Goal: Task Accomplishment & Management: Complete application form

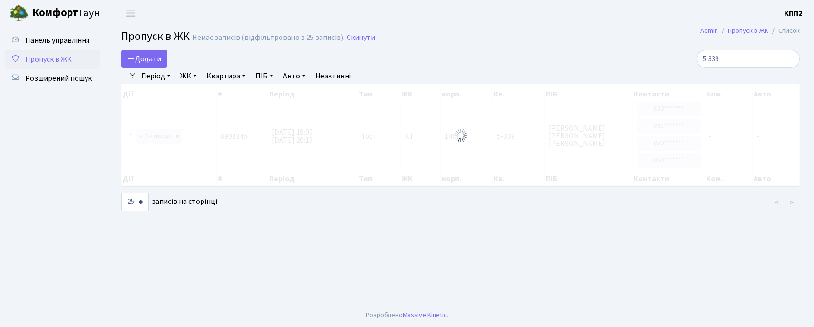
select select "25"
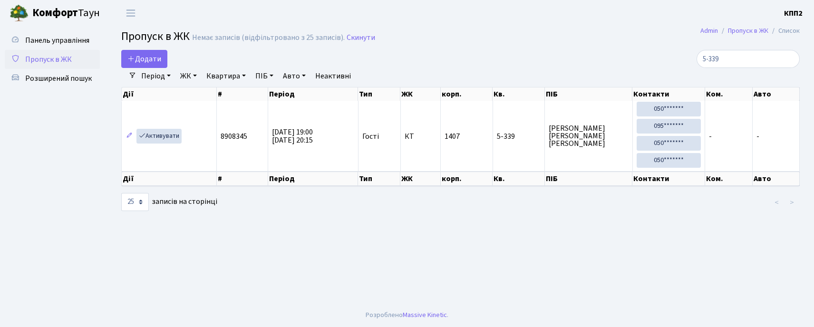
click at [743, 58] on input "5-339" at bounding box center [747, 59] width 103 height 18
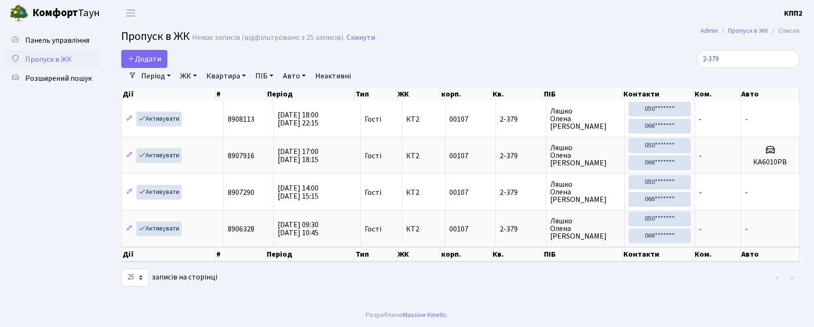
click at [755, 61] on input "2-379" at bounding box center [747, 59] width 103 height 18
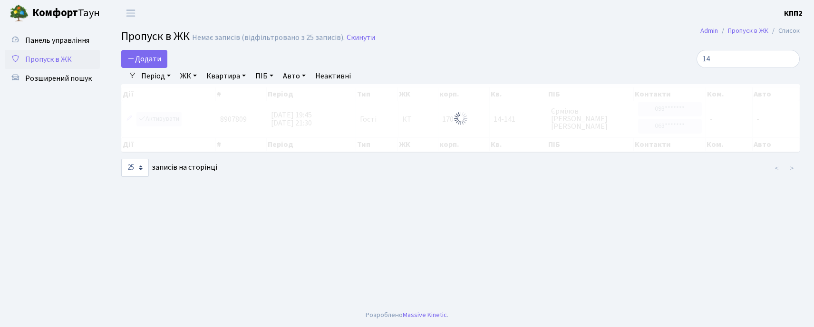
type input "1"
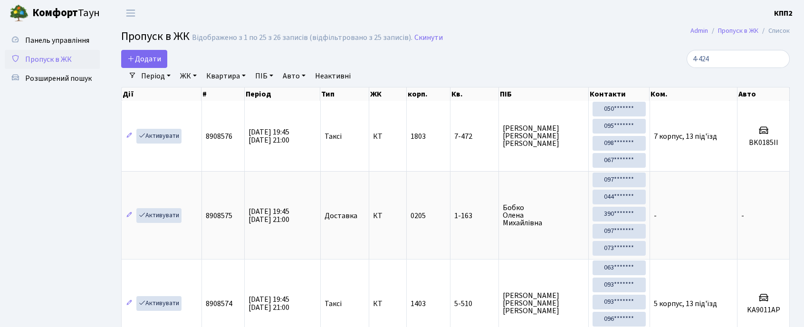
type input "4-424"
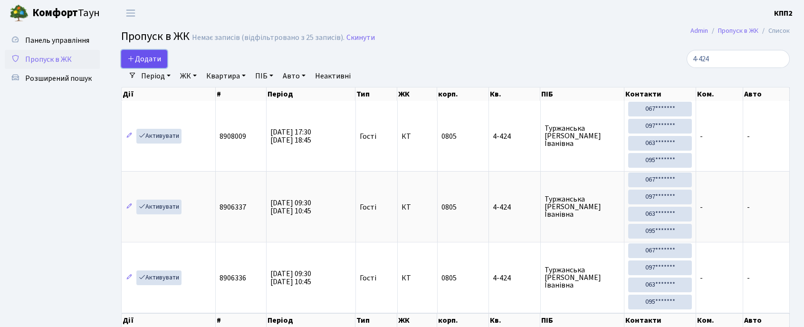
click at [139, 65] on link "Додати" at bounding box center [144, 59] width 46 height 18
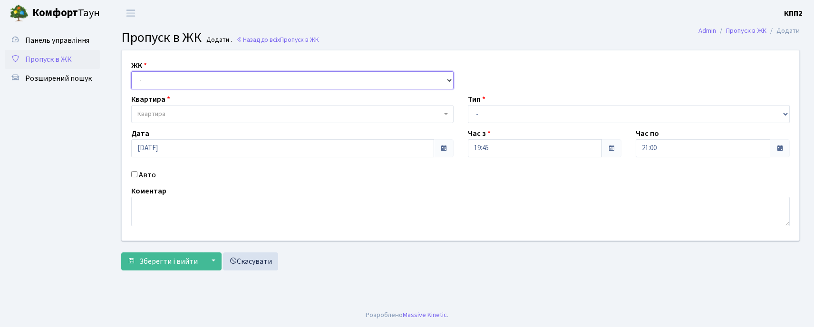
click at [154, 82] on select "- КТ, вул. Регенераторна, 4 КТ2, просп. Соборності, 17 КТ3, вул. Березнева, 16 …" at bounding box center [292, 80] width 322 height 18
select select "271"
click at [131, 71] on select "- КТ, вул. Регенераторна, 4 КТ2, просп. Соборності, 17 КТ3, вул. Березнева, 16 …" at bounding box center [292, 80] width 322 height 18
select select
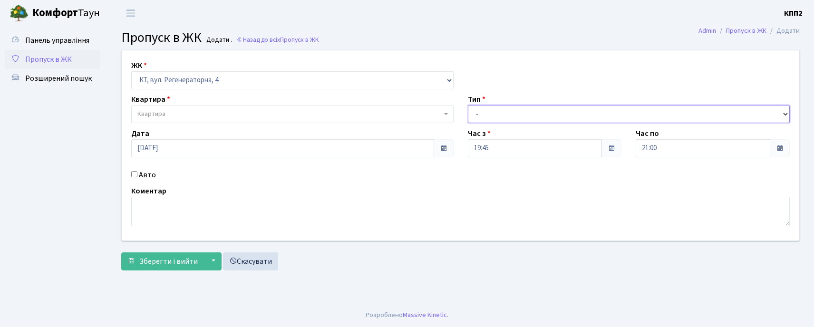
click at [531, 119] on select "- Доставка Таксі Гості Сервіс" at bounding box center [629, 114] width 322 height 18
select select "2"
click at [468, 105] on select "- Доставка Таксі Гості Сервіс" at bounding box center [629, 114] width 322 height 18
click at [193, 112] on span "Квартира" at bounding box center [289, 114] width 304 height 10
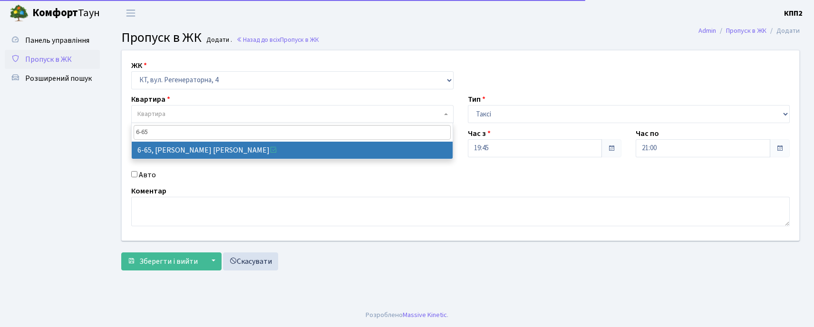
type input "6-65"
drag, startPoint x: 209, startPoint y: 147, endPoint x: 204, endPoint y: 149, distance: 5.4
select select "5290"
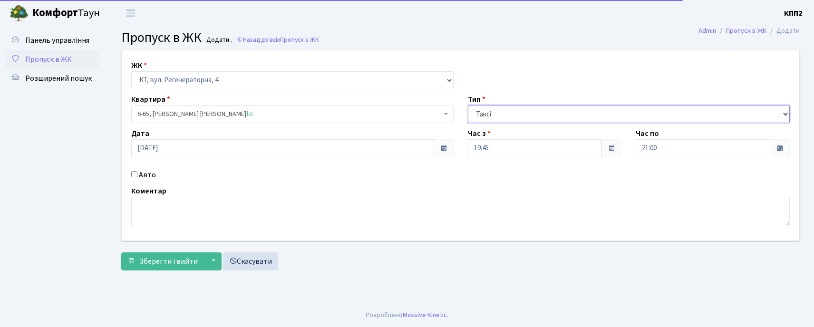
click at [525, 119] on select "- Доставка Таксі Гості Сервіс" at bounding box center [629, 114] width 322 height 18
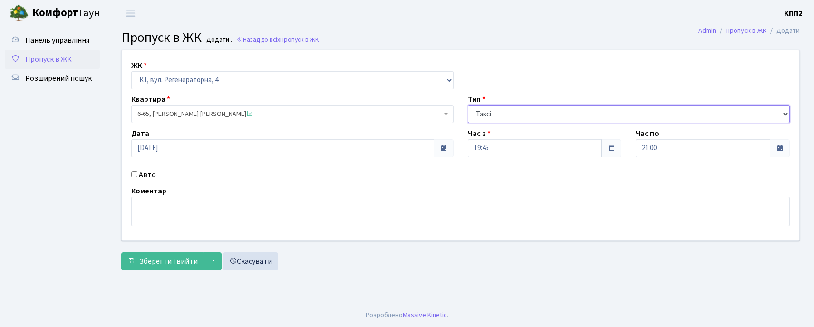
click at [468, 105] on select "- Доставка Таксі Гості Сервіс" at bounding box center [629, 114] width 322 height 18
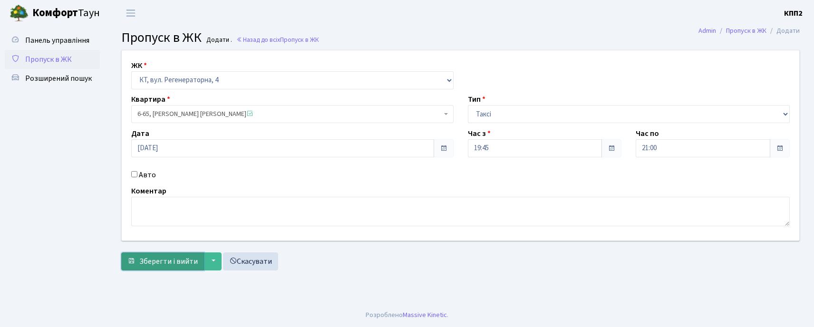
click at [152, 261] on span "Зберегти і вийти" at bounding box center [168, 261] width 58 height 10
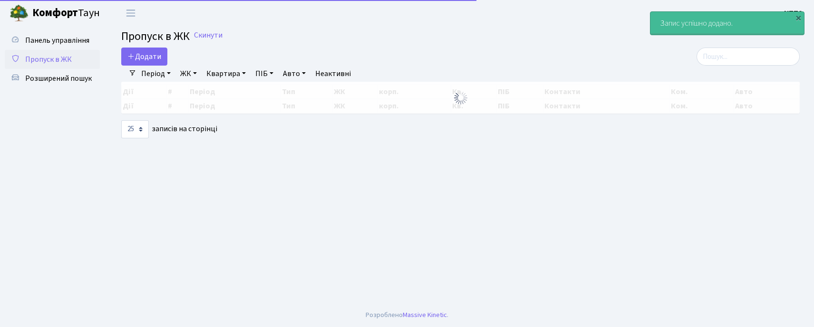
select select "25"
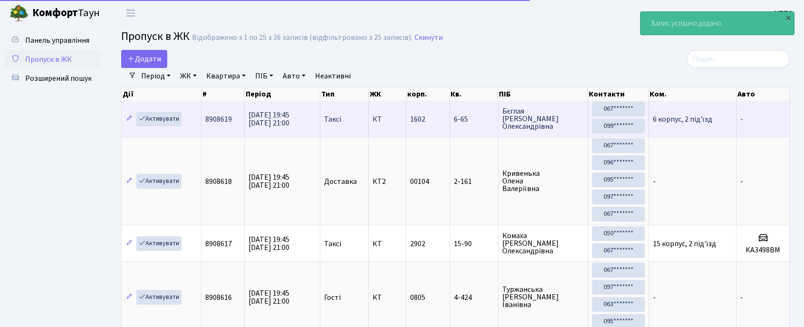
click at [463, 129] on td "6-65" at bounding box center [474, 119] width 48 height 36
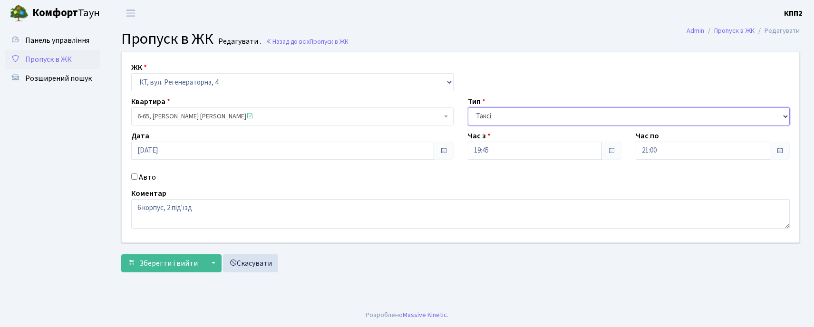
click at [543, 108] on select "- Доставка Таксі Гості Сервіс" at bounding box center [629, 116] width 322 height 18
select select "1"
click at [468, 107] on select "- Доставка Таксі Гості Сервіс" at bounding box center [629, 116] width 322 height 18
click at [158, 263] on span "Зберегти і вийти" at bounding box center [168, 263] width 58 height 10
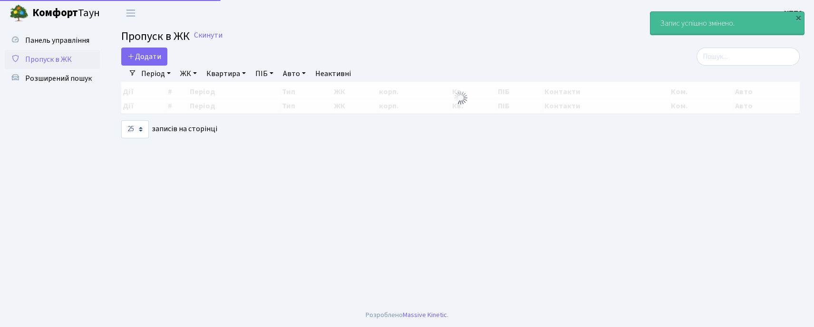
select select "25"
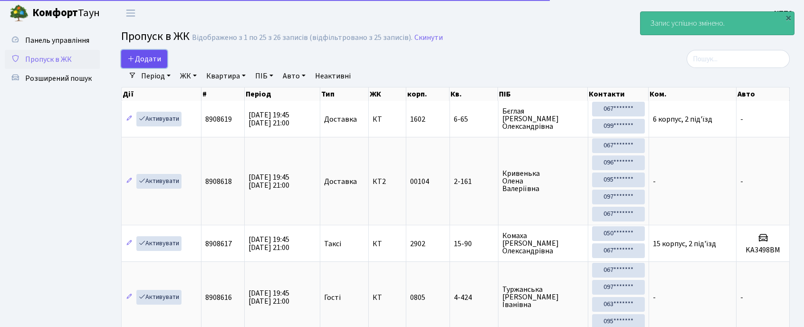
click at [137, 57] on span "Додати" at bounding box center [144, 59] width 34 height 10
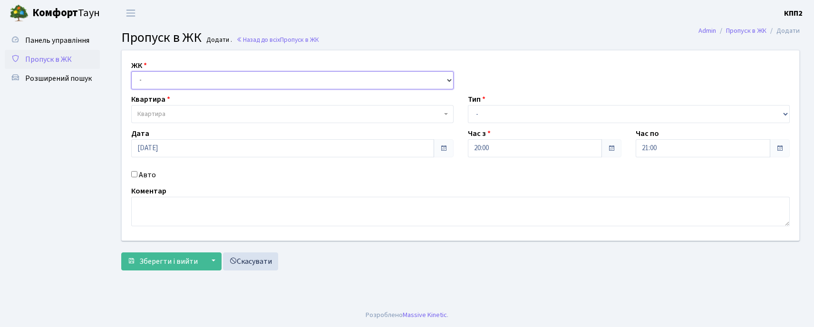
click at [195, 86] on select "- КТ, вул. Регенераторна, 4 КТ2, просп. [STREET_ADDRESS] [STREET_ADDRESS] [PERS…" at bounding box center [292, 80] width 322 height 18
select select "271"
click at [131, 71] on select "- КТ, вул. Регенераторна, 4 КТ2, просп. [STREET_ADDRESS] [STREET_ADDRESS] [PERS…" at bounding box center [292, 80] width 322 height 18
select select
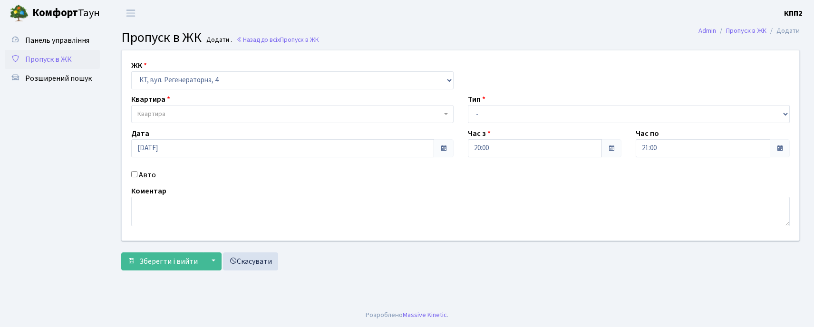
click at [369, 120] on span "Квартира" at bounding box center [292, 114] width 322 height 18
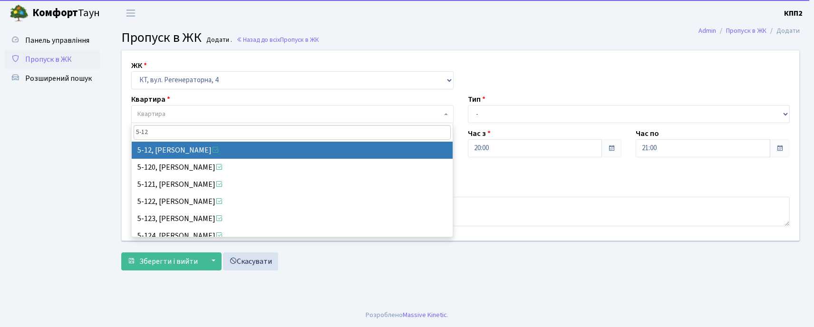
type input "5-12"
select select "2504"
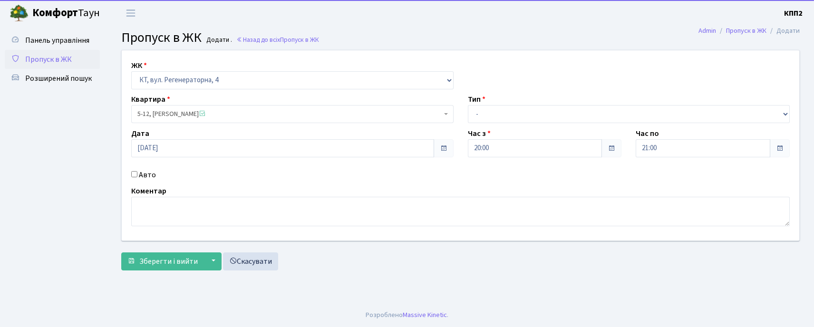
drag, startPoint x: 554, startPoint y: 75, endPoint x: 522, endPoint y: 115, distance: 51.4
click at [525, 115] on div "ЖК - КТ, вул. Регенераторна, 4 КТ2, просп. [STREET_ADDRESS] [STREET_ADDRESS] [P…" at bounding box center [461, 145] width 692 height 190
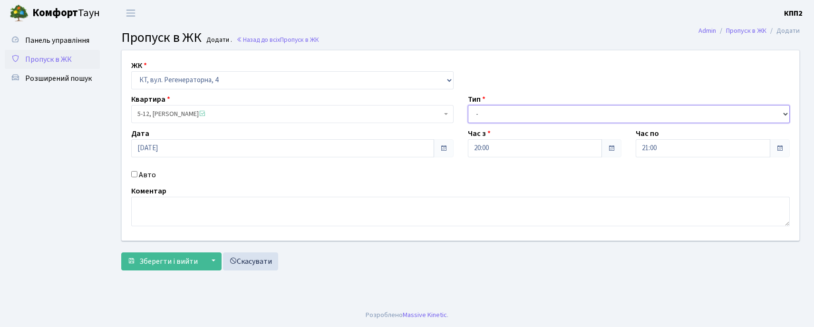
click at [512, 113] on select "- Доставка Таксі Гості Сервіс" at bounding box center [629, 114] width 322 height 18
click at [135, 176] on input "Авто" at bounding box center [134, 174] width 6 height 6
checkbox input "true"
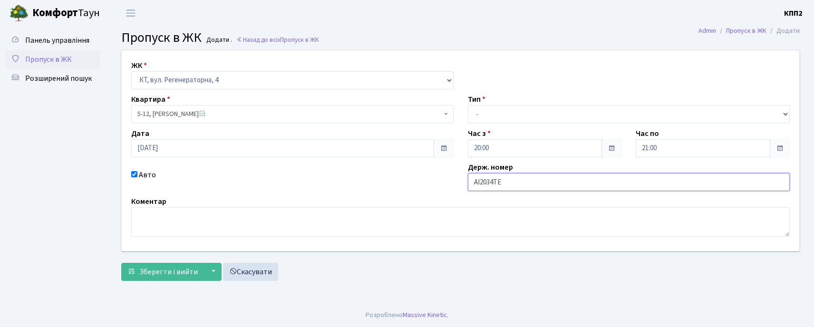
type input "АІ2034ТЕ"
click at [608, 101] on div "Тип - Доставка Таксі Гості Сервіс" at bounding box center [629, 108] width 337 height 29
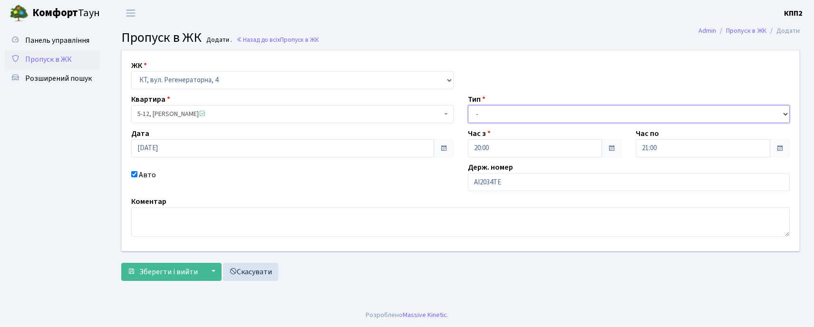
click at [586, 111] on select "- Доставка Таксі Гості Сервіс" at bounding box center [629, 114] width 322 height 18
select select "2"
click at [468, 105] on select "- Доставка Таксі Гості Сервіс" at bounding box center [629, 114] width 322 height 18
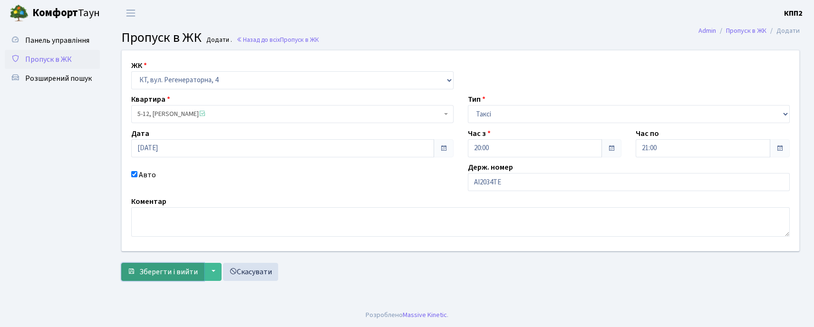
click at [135, 270] on button "Зберегти і вийти" at bounding box center [162, 272] width 83 height 18
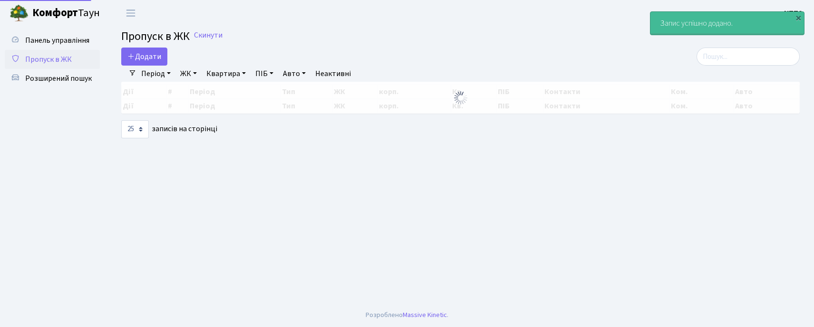
select select "25"
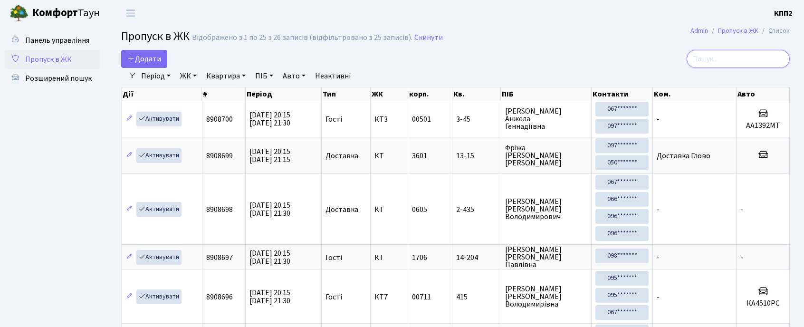
click at [725, 62] on input "search" at bounding box center [738, 59] width 103 height 18
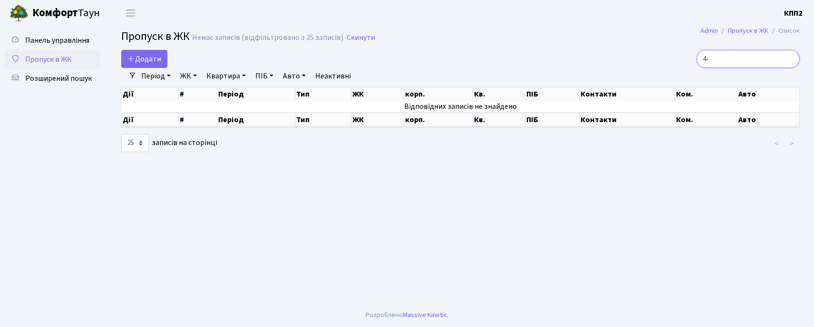
type input "4"
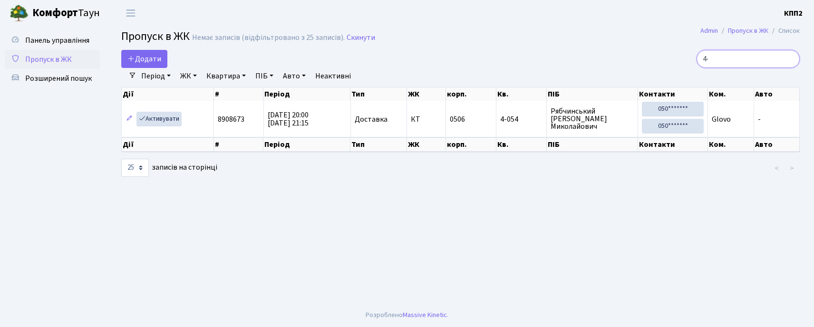
type input "4"
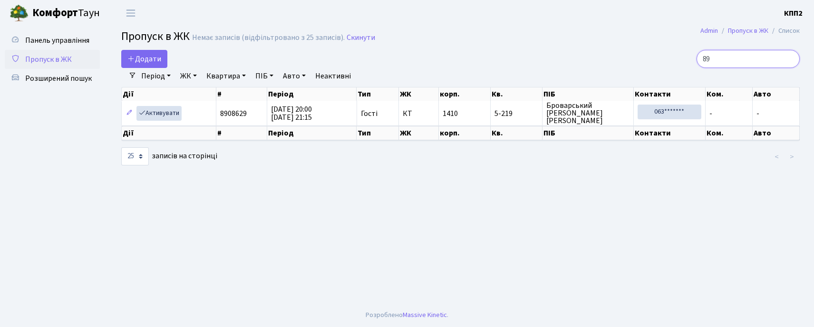
type input "8"
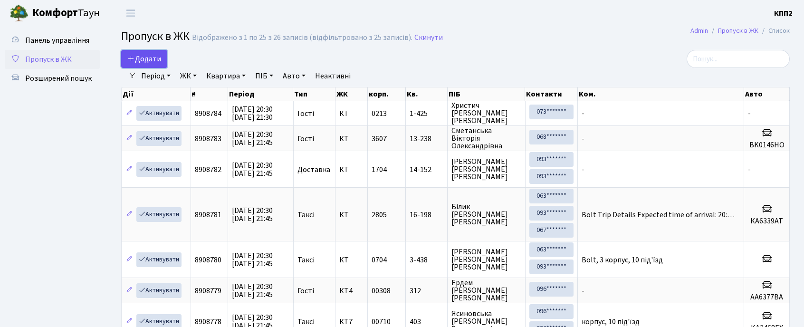
click at [156, 58] on span "Додати" at bounding box center [144, 59] width 34 height 10
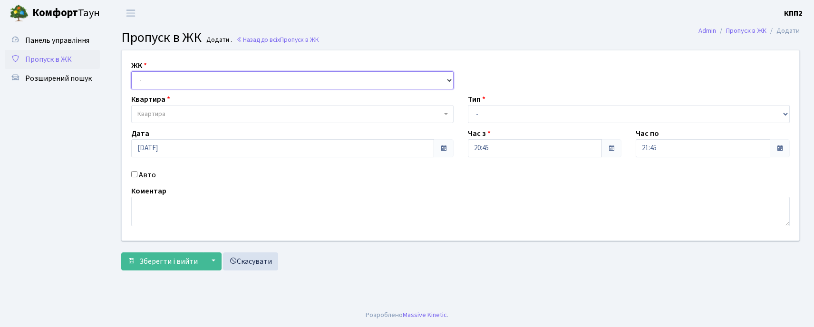
click at [166, 79] on select "- КТ, вул. Регенераторна, 4 КТ2, просп. [STREET_ADDRESS] [STREET_ADDRESS] [PERS…" at bounding box center [292, 80] width 322 height 18
select select "271"
click at [131, 71] on select "- КТ, вул. Регенераторна, 4 КТ2, просп. [STREET_ADDRESS] [STREET_ADDRESS] [PERS…" at bounding box center [292, 80] width 322 height 18
select select
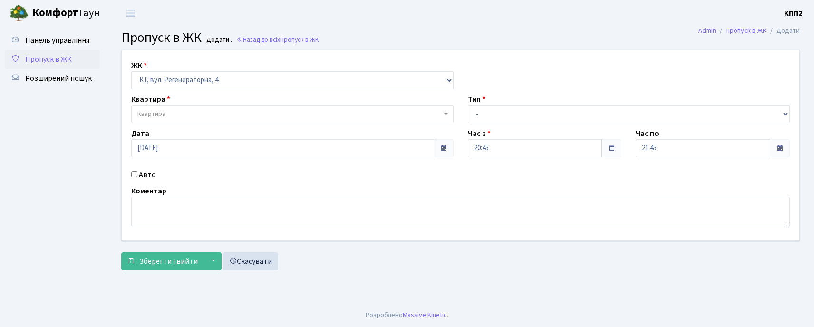
click at [177, 113] on span "Квартира" at bounding box center [289, 114] width 304 height 10
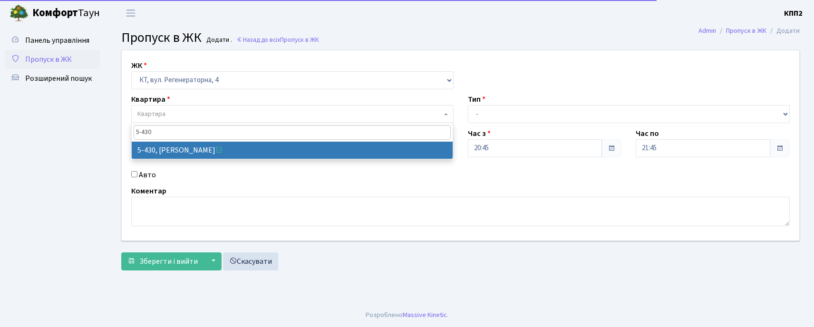
type input "5-430"
select select "2119"
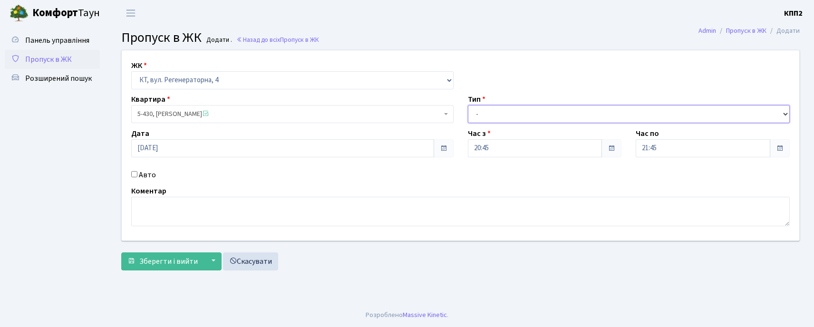
drag, startPoint x: 531, startPoint y: 109, endPoint x: 528, endPoint y: 122, distance: 13.3
click at [530, 118] on select "- Доставка Таксі Гості Сервіс" at bounding box center [629, 114] width 322 height 18
select select "2"
click at [468, 105] on select "- Доставка Таксі Гості Сервіс" at bounding box center [629, 114] width 322 height 18
click at [134, 175] on input "Авто" at bounding box center [134, 174] width 6 height 6
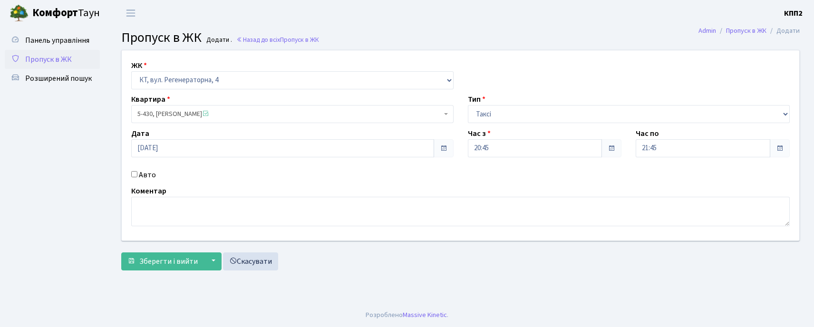
checkbox input "true"
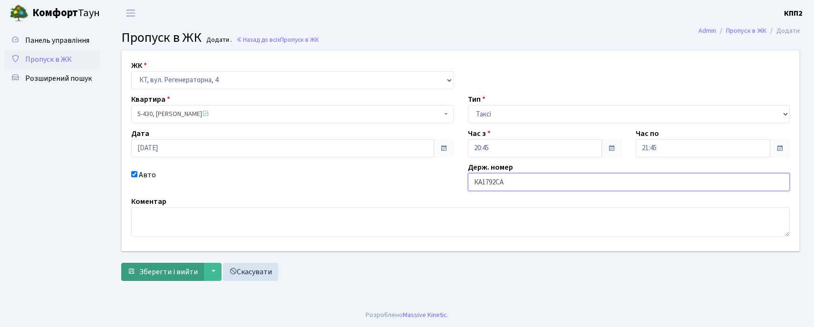
type input "КА1792СА"
click at [170, 270] on span "Зберегти і вийти" at bounding box center [168, 272] width 58 height 10
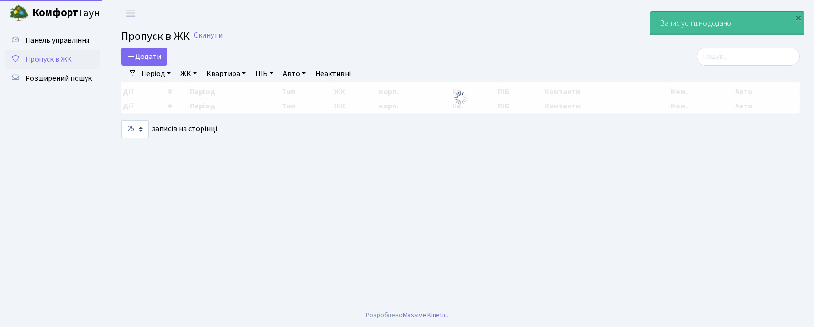
select select "25"
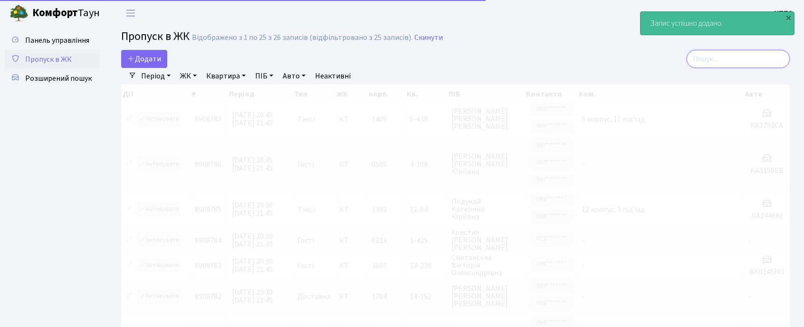
click at [753, 63] on input "search" at bounding box center [738, 59] width 103 height 18
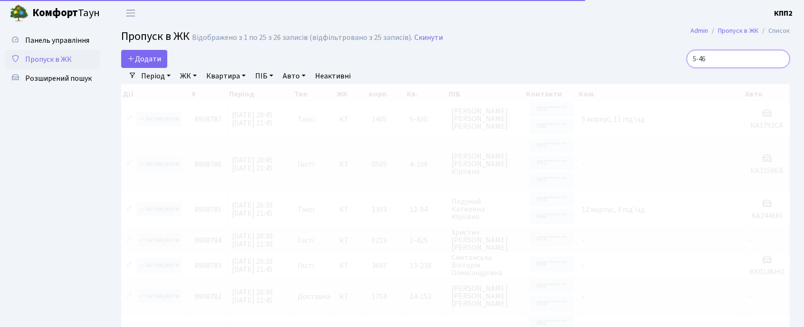
type input "5-464"
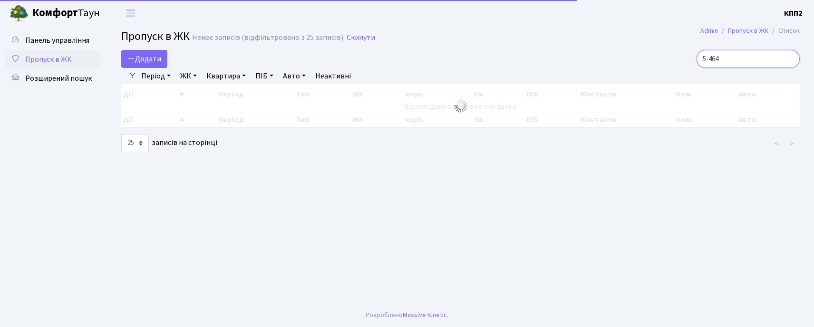
click at [789, 63] on input "5-464" at bounding box center [747, 59] width 103 height 18
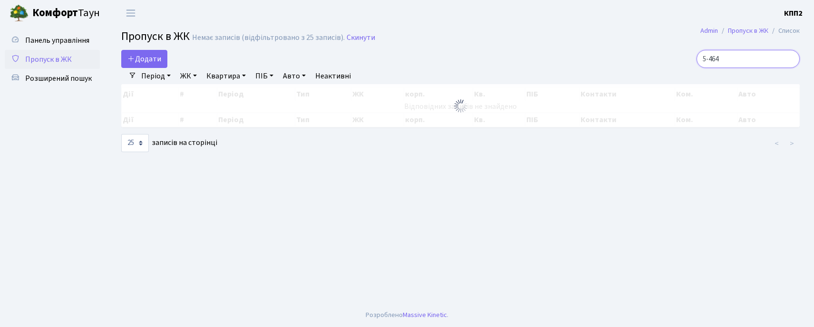
click at [790, 60] on input "5-464" at bounding box center [747, 59] width 103 height 18
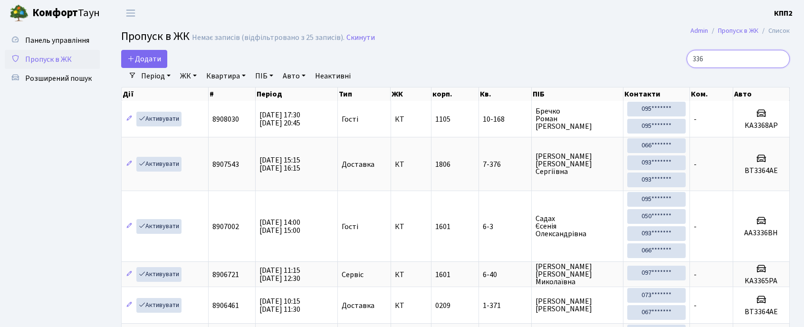
click at [706, 61] on input "336" at bounding box center [738, 59] width 103 height 18
click at [704, 64] on input "336" at bounding box center [738, 59] width 103 height 18
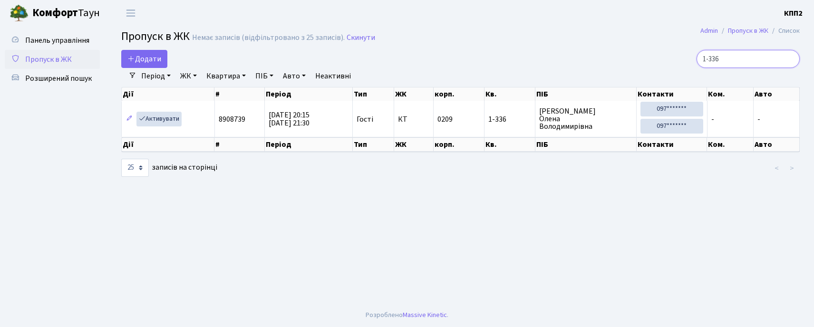
type input "1-336"
click at [64, 60] on span "Пропуск в ЖК" at bounding box center [48, 59] width 47 height 10
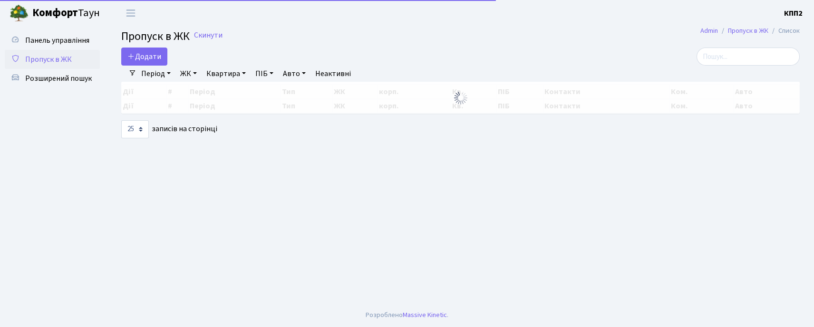
select select "25"
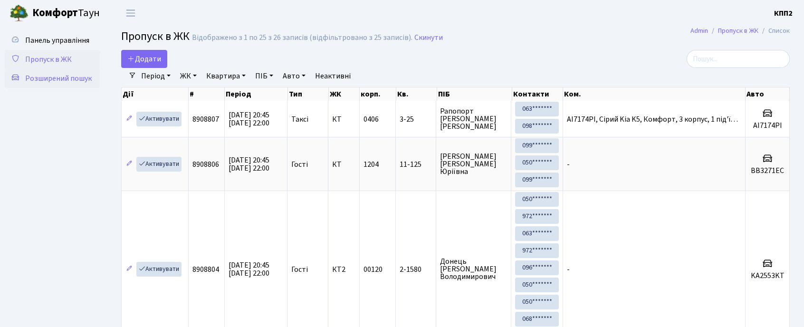
click at [45, 69] on link "Розширений пошук" at bounding box center [52, 78] width 95 height 19
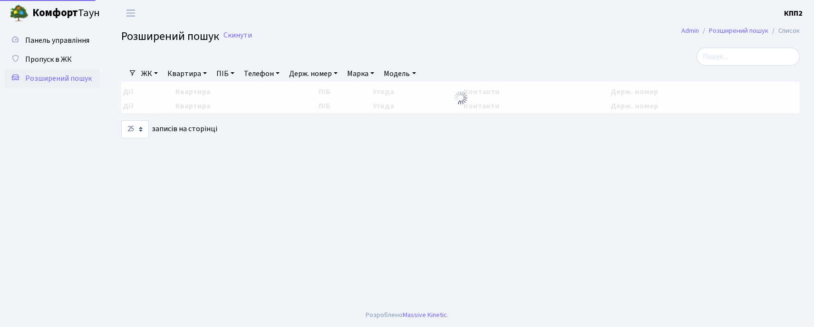
select select "25"
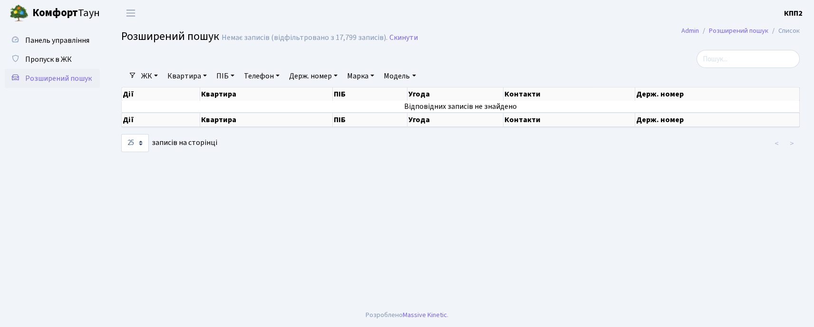
click at [144, 75] on link "ЖК" at bounding box center [149, 76] width 24 height 16
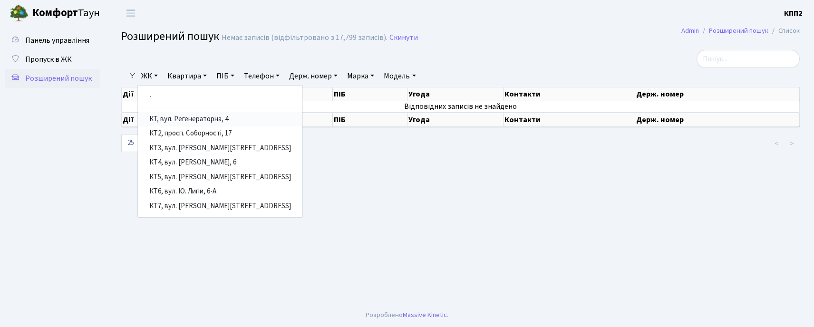
click at [171, 118] on link "КТ, вул. Регенераторна, 4" at bounding box center [220, 119] width 164 height 15
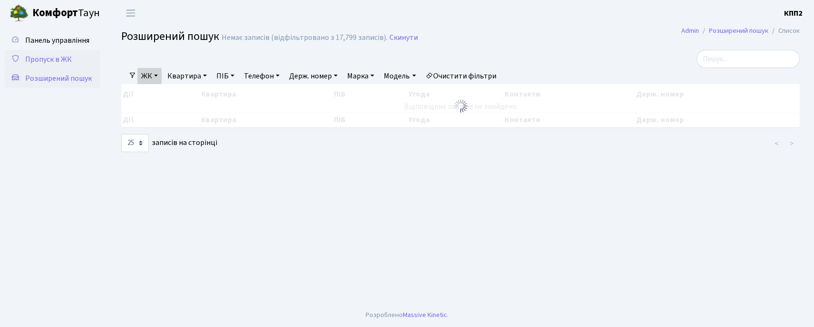
click at [70, 56] on span "Пропуск в ЖК" at bounding box center [48, 59] width 47 height 10
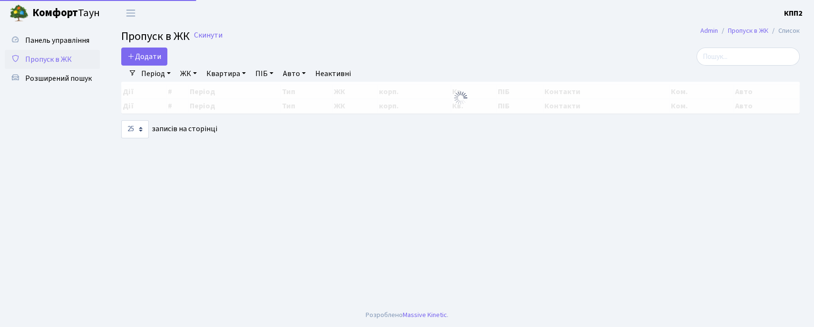
select select "25"
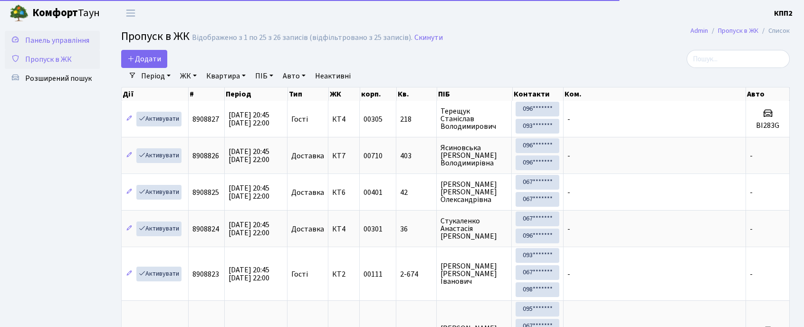
click at [48, 35] on span "Панель управління" at bounding box center [57, 40] width 64 height 10
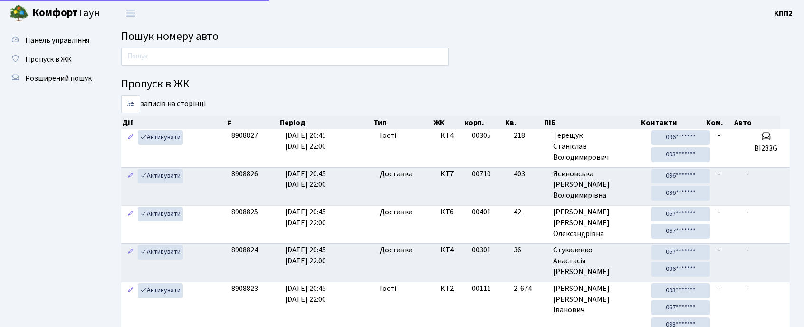
click at [196, 67] on div at bounding box center [285, 59] width 342 height 23
click at [195, 58] on input "text" at bounding box center [285, 57] width 328 height 18
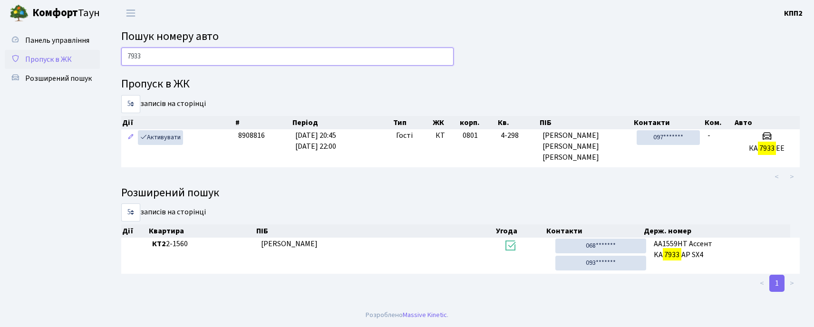
type input "7933"
click at [58, 58] on span "Пропуск в ЖК" at bounding box center [48, 59] width 47 height 10
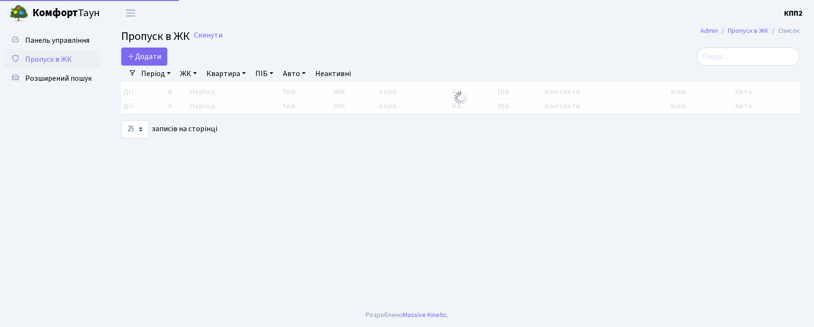
select select "25"
click at [759, 56] on input "search" at bounding box center [747, 57] width 103 height 18
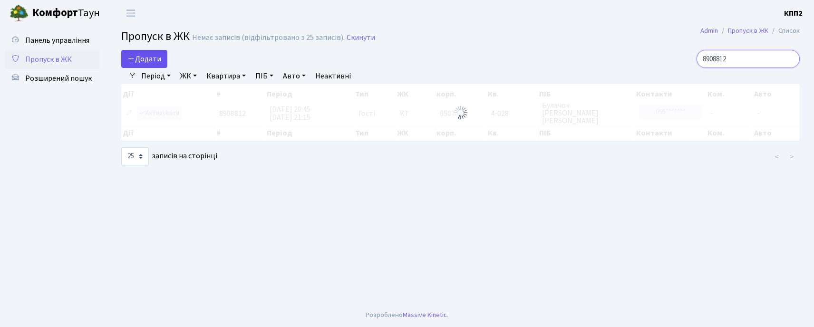
type input "8908812"
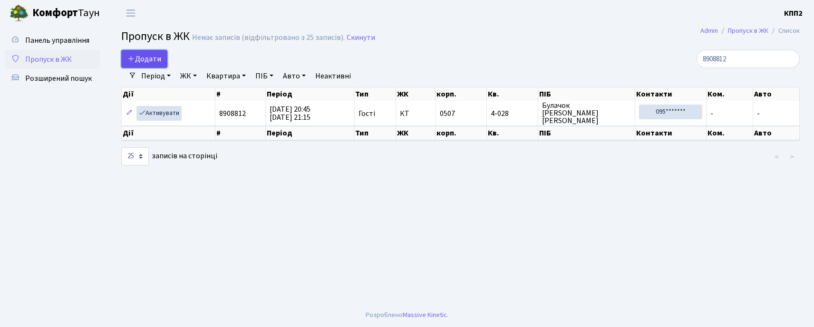
click at [143, 62] on span "Додати" at bounding box center [144, 59] width 34 height 10
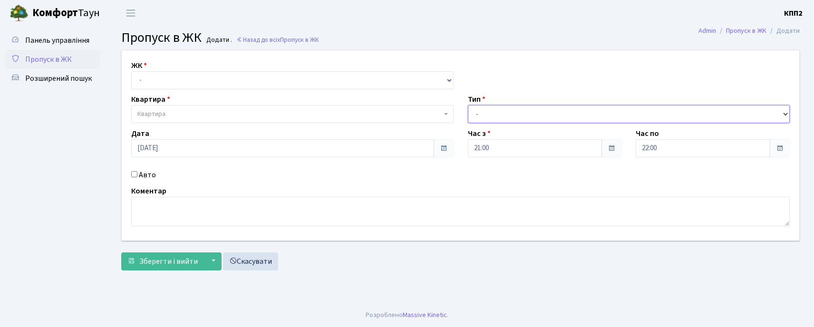
click at [574, 109] on select "- Доставка Таксі Гості Сервіс" at bounding box center [629, 114] width 322 height 18
select select "2"
click at [468, 105] on select "- Доставка Таксі Гості Сервіс" at bounding box center [629, 114] width 322 height 18
click at [135, 175] on div "Авто" at bounding box center [292, 174] width 337 height 11
click at [135, 175] on input "Авто" at bounding box center [134, 174] width 6 height 6
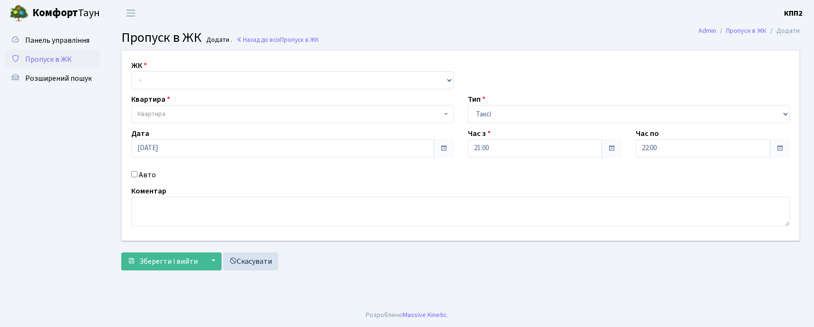
checkbox input "true"
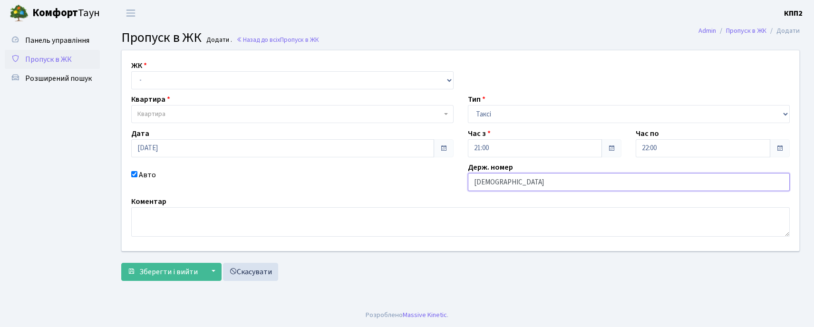
type input "КА9748АВ"
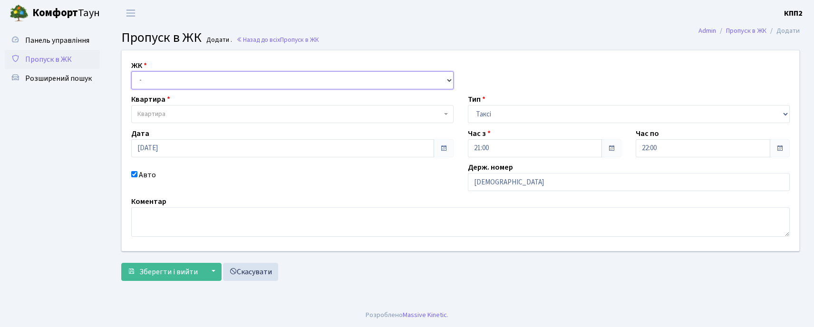
click at [202, 80] on select "- КТ, вул. Регенераторна, 4 КТ2, просп. Соборності, 17 КТ3, вул. Березнева, 16 …" at bounding box center [292, 80] width 322 height 18
select select "271"
click at [131, 71] on select "- КТ, вул. Регенераторна, 4 КТ2, просп. [STREET_ADDRESS] [STREET_ADDRESS] [PERS…" at bounding box center [292, 80] width 322 height 18
select select
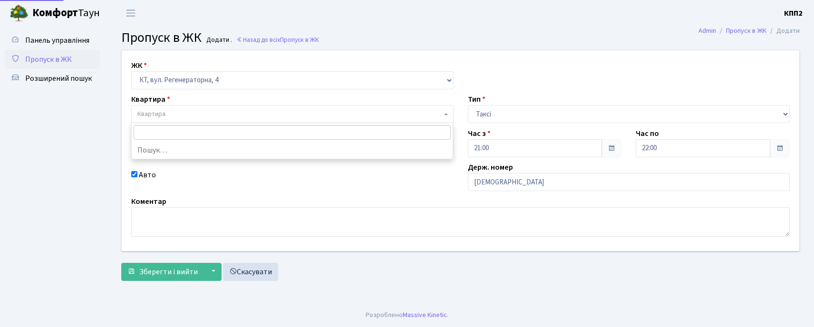
drag, startPoint x: 190, startPoint y: 108, endPoint x: 187, endPoint y: 113, distance: 5.1
click at [189, 109] on span "Квартира" at bounding box center [292, 114] width 322 height 18
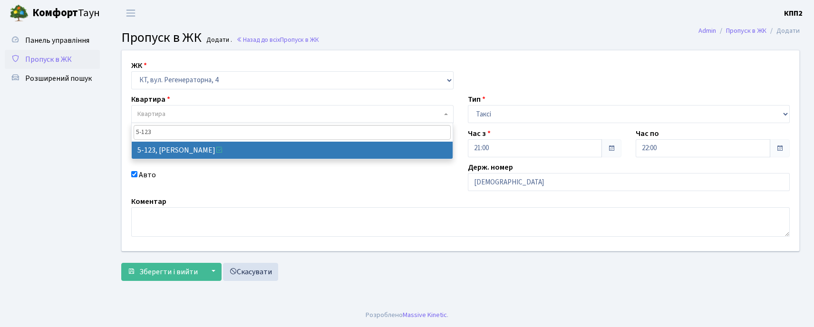
type input "5-123"
select select "2383"
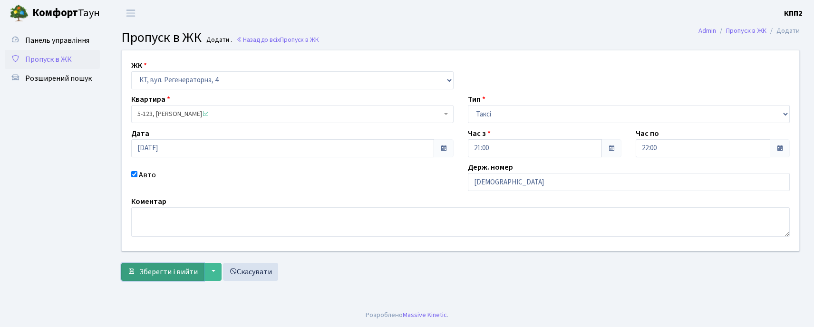
click at [145, 267] on span "Зберегти і вийти" at bounding box center [168, 272] width 58 height 10
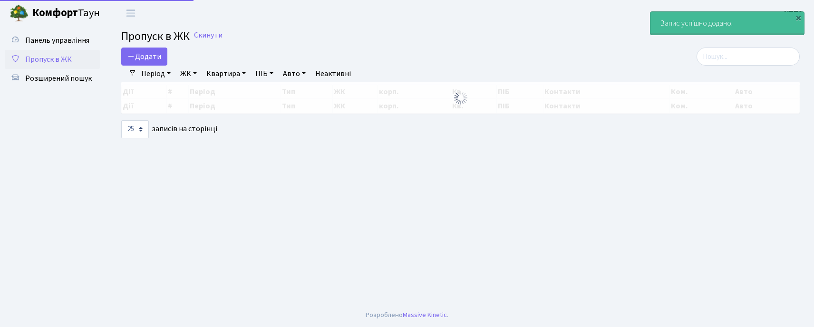
select select "25"
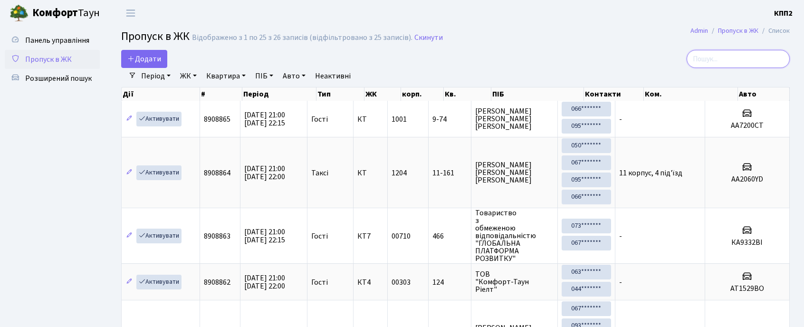
click at [741, 59] on input "search" at bounding box center [738, 59] width 103 height 18
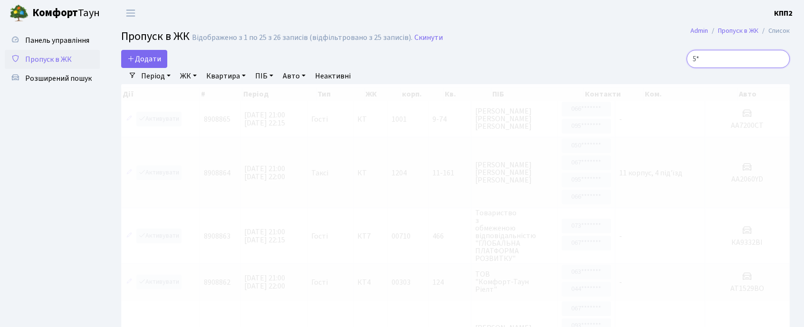
type input "5"
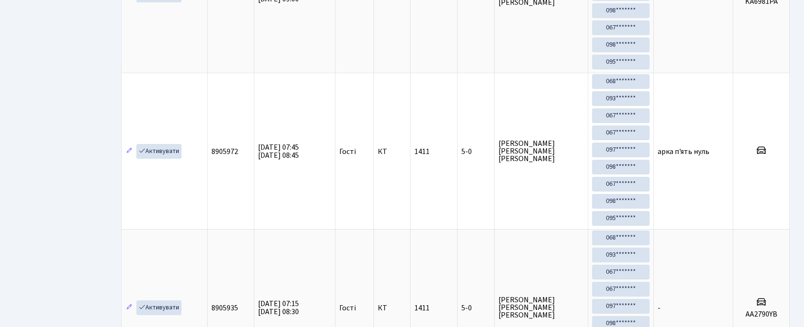
scroll to position [2200, 0]
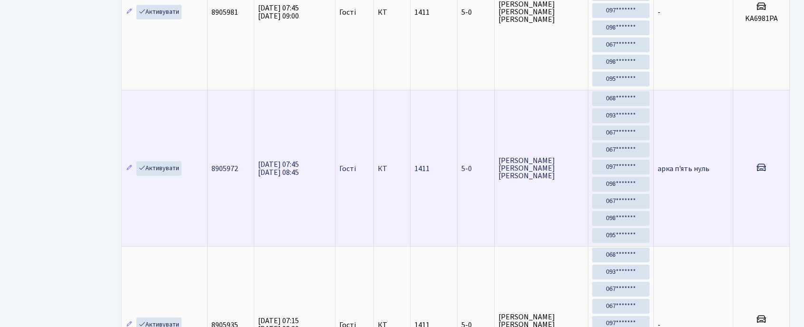
type input "5-0"
click at [280, 246] on td "22.08.2025 07:45 22.08.2025 08:45" at bounding box center [294, 168] width 81 height 156
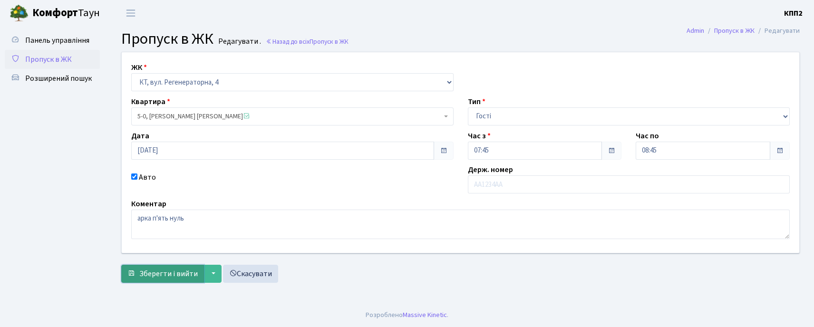
click at [162, 276] on span "Зберегти і вийти" at bounding box center [168, 274] width 58 height 10
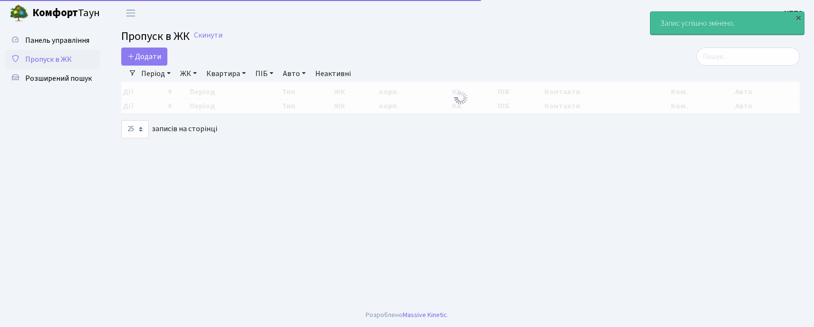
select select "25"
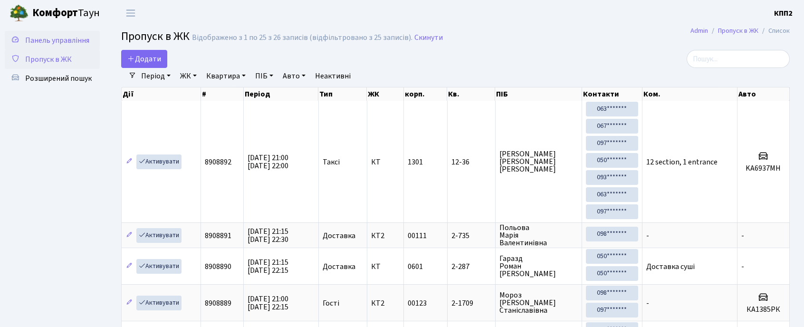
click at [54, 33] on link "Панель управління" at bounding box center [52, 40] width 95 height 19
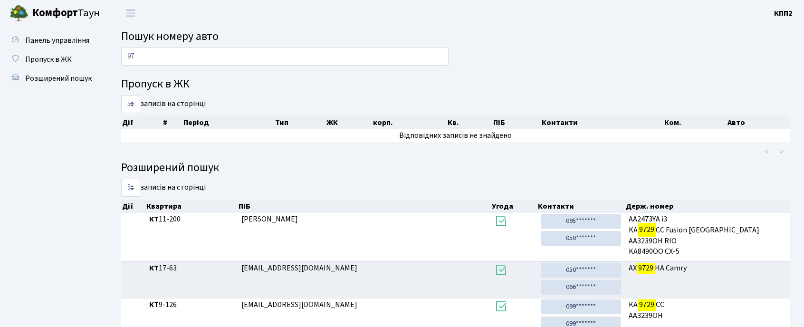
type input "9"
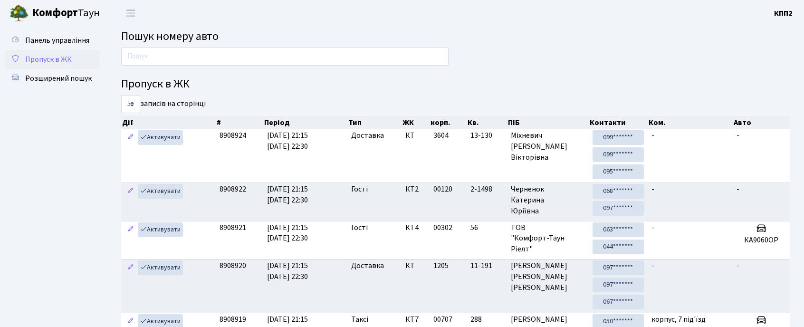
click at [65, 56] on span "Пропуск в ЖК" at bounding box center [48, 59] width 47 height 10
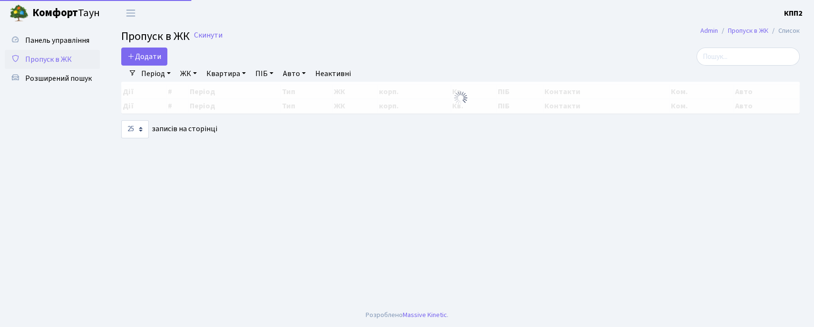
select select "25"
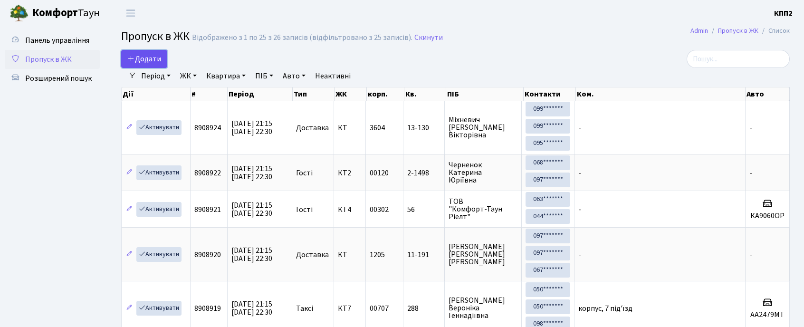
click at [149, 58] on span "Додати" at bounding box center [144, 59] width 34 height 10
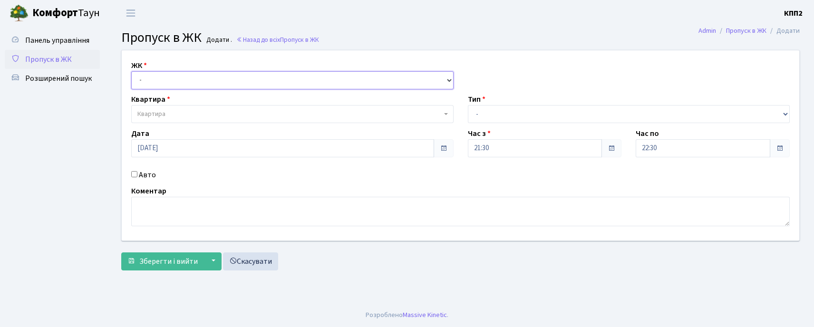
click at [146, 76] on select "- КТ, вул. Регенераторна, 4 КТ2, просп. [STREET_ADDRESS] [STREET_ADDRESS] [PERS…" at bounding box center [292, 80] width 322 height 18
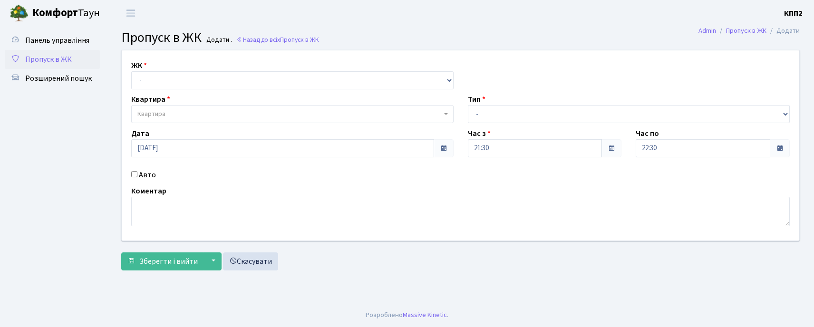
click at [61, 62] on span "Пропуск в ЖК" at bounding box center [48, 59] width 47 height 10
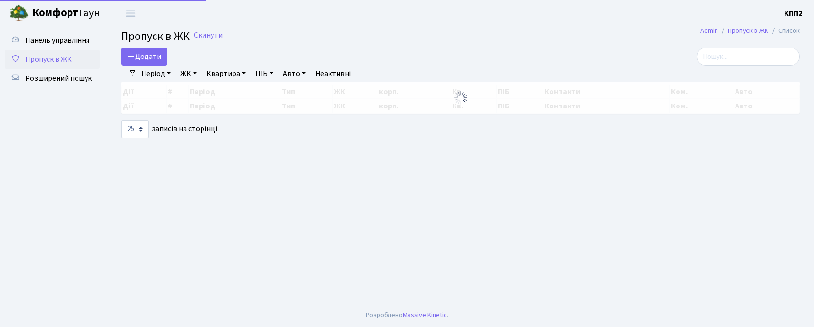
select select "25"
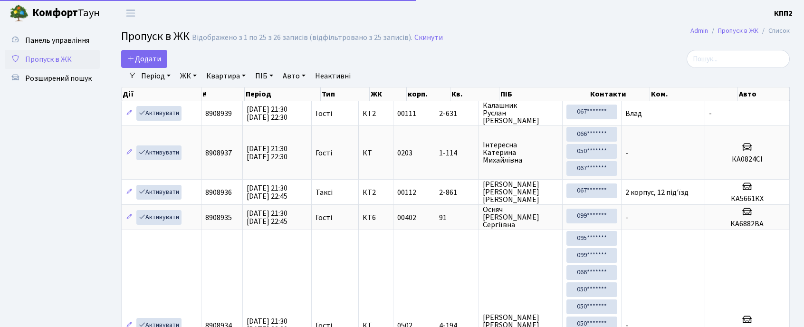
click at [790, 54] on div at bounding box center [683, 59] width 228 height 18
click at [763, 58] on input "search" at bounding box center [738, 59] width 103 height 18
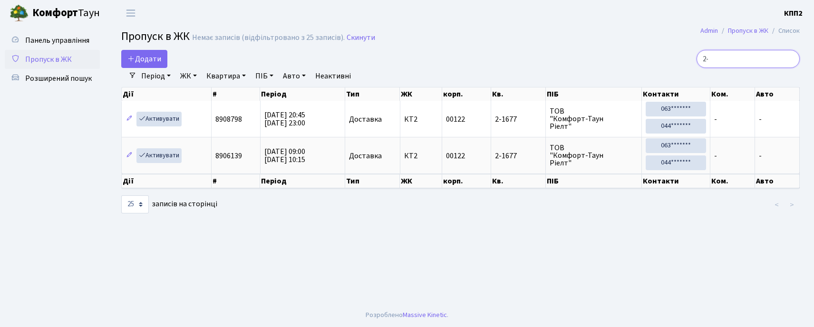
type input "2"
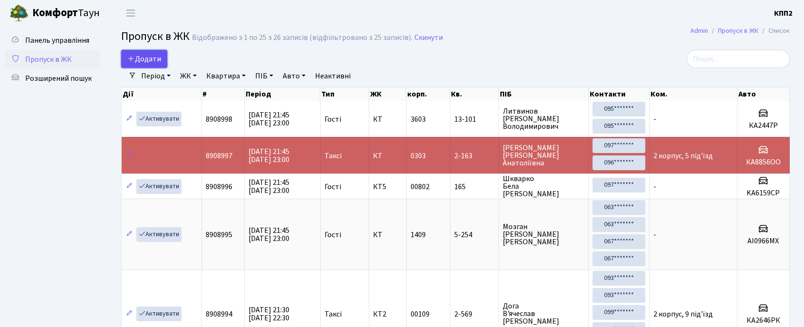
click at [126, 57] on link "Додати" at bounding box center [144, 59] width 46 height 18
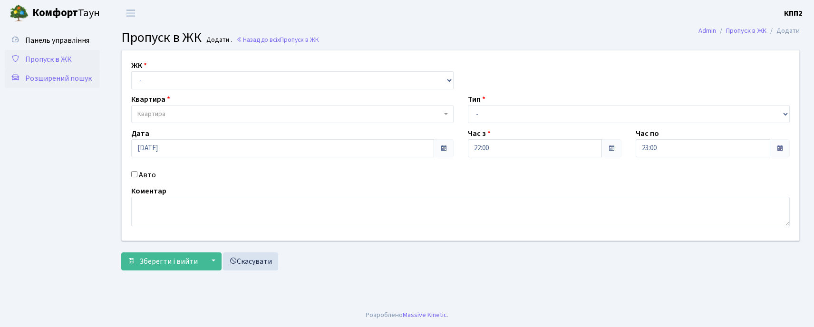
click at [45, 87] on link "Розширений пошук" at bounding box center [52, 78] width 95 height 19
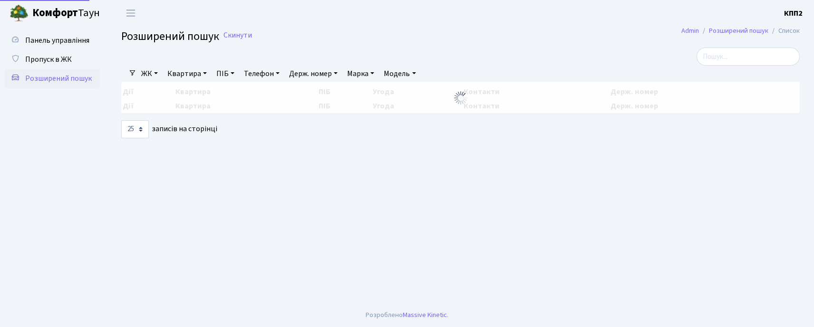
select select "25"
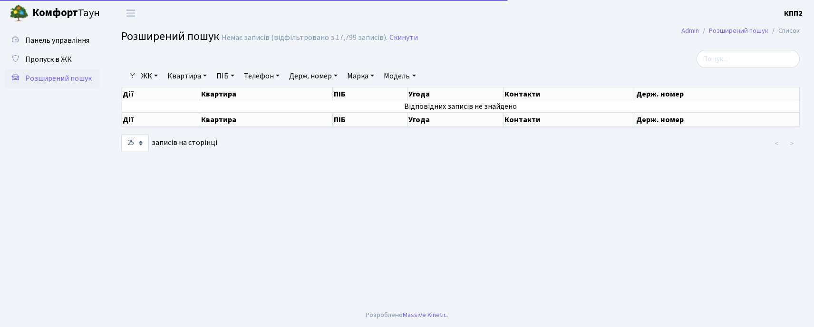
click at [146, 73] on link "ЖК" at bounding box center [149, 76] width 24 height 16
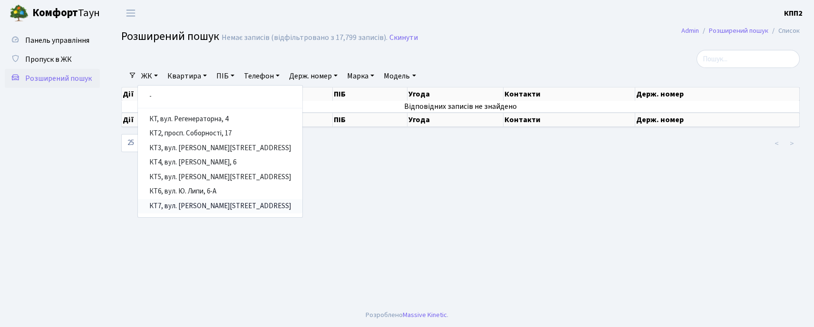
click at [178, 208] on link "КТ7, вул. [PERSON_NAME][STREET_ADDRESS]" at bounding box center [220, 206] width 164 height 15
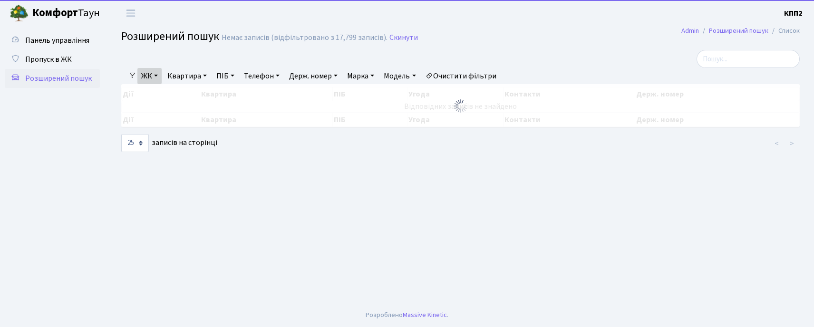
click at [182, 71] on link "Квартира" at bounding box center [187, 76] width 47 height 16
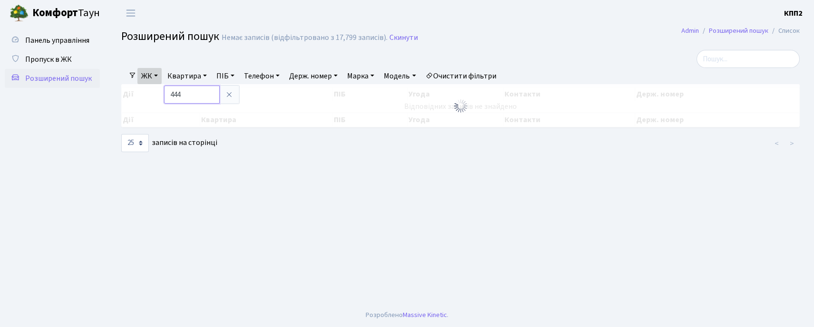
type input "444"
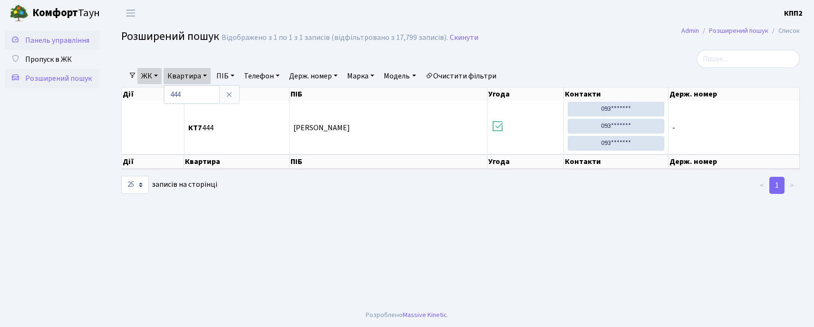
click at [56, 37] on span "Панель управління" at bounding box center [57, 40] width 64 height 10
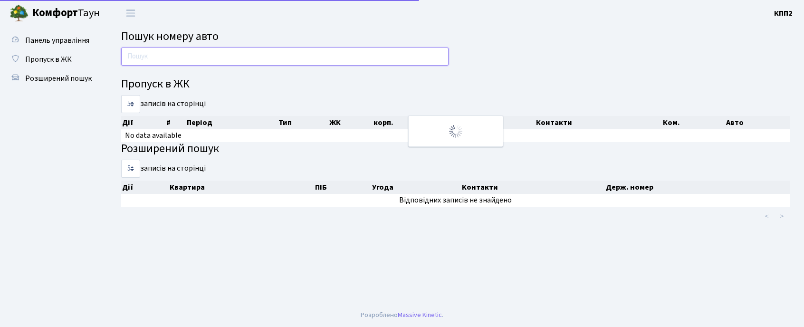
click at [136, 60] on input "text" at bounding box center [285, 57] width 328 height 18
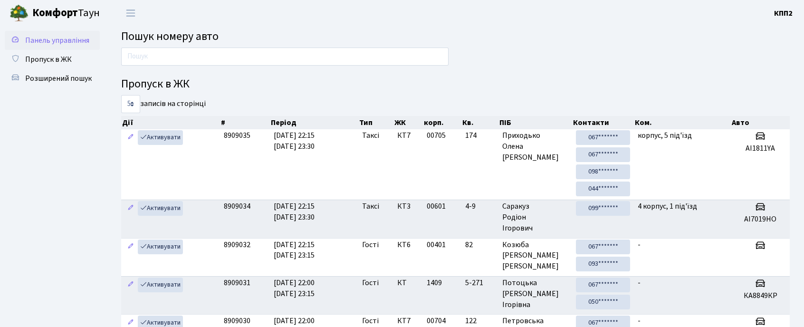
click at [41, 48] on link "Панель управління" at bounding box center [52, 40] width 95 height 19
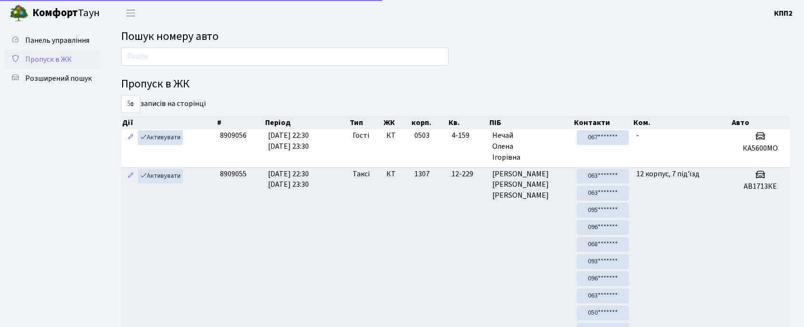
click at [60, 63] on span "Пропуск в ЖК" at bounding box center [48, 59] width 47 height 10
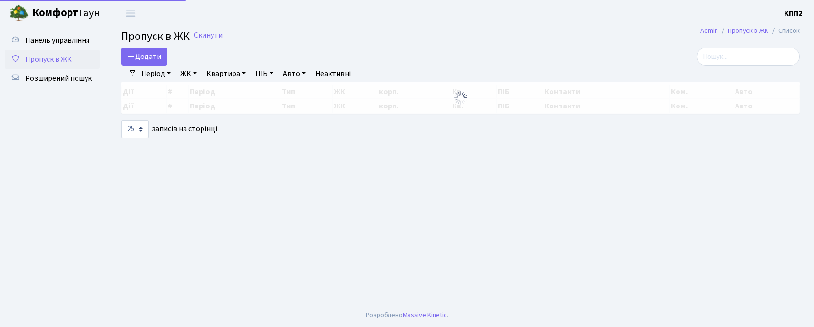
select select "25"
click at [151, 54] on span "Додати" at bounding box center [144, 56] width 34 height 10
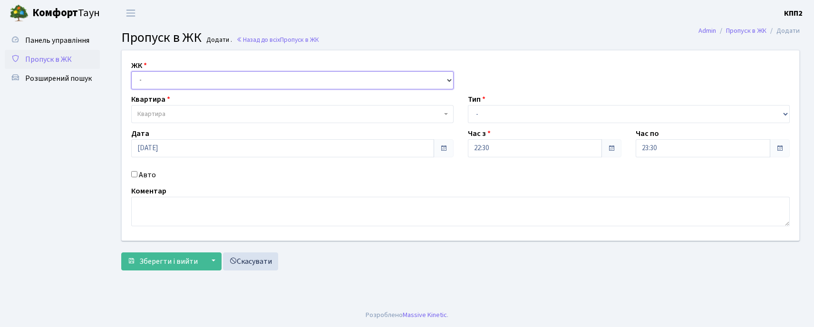
click at [154, 86] on select "- КТ, вул. Регенераторна, 4 КТ2, просп. [STREET_ADDRESS] [STREET_ADDRESS] [PERS…" at bounding box center [292, 80] width 322 height 18
select select "271"
click at [131, 71] on select "- КТ, вул. Регенераторна, 4 КТ2, просп. [STREET_ADDRESS] [STREET_ADDRESS] [PERS…" at bounding box center [292, 80] width 322 height 18
select select
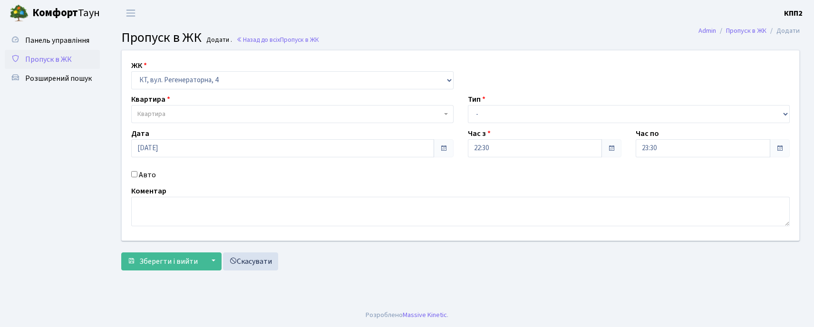
click at [134, 172] on input "Авто" at bounding box center [134, 174] width 6 height 6
checkbox input "true"
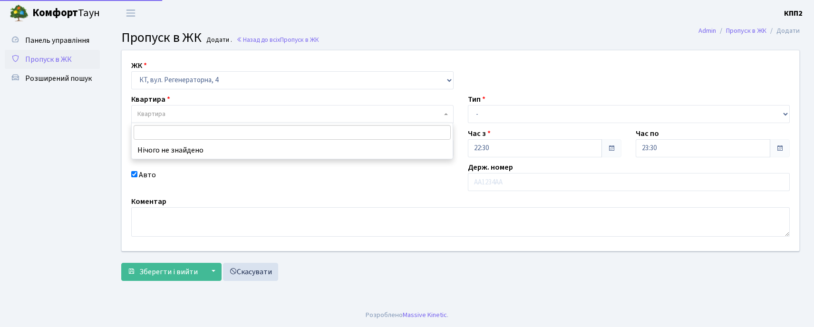
drag, startPoint x: 221, startPoint y: 134, endPoint x: 219, endPoint y: 120, distance: 13.9
click at [219, 120] on span "Квартира" at bounding box center [292, 114] width 322 height 18
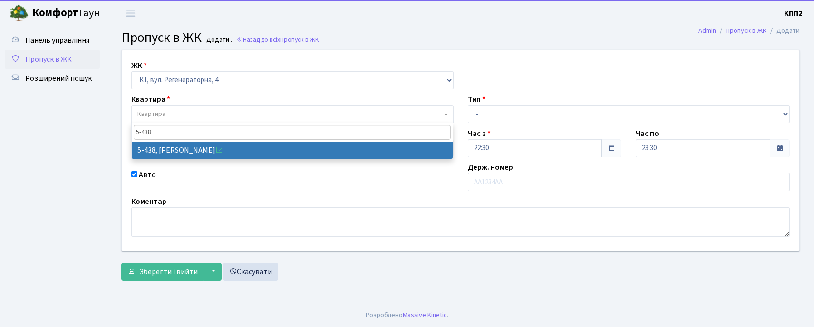
type input "5-438"
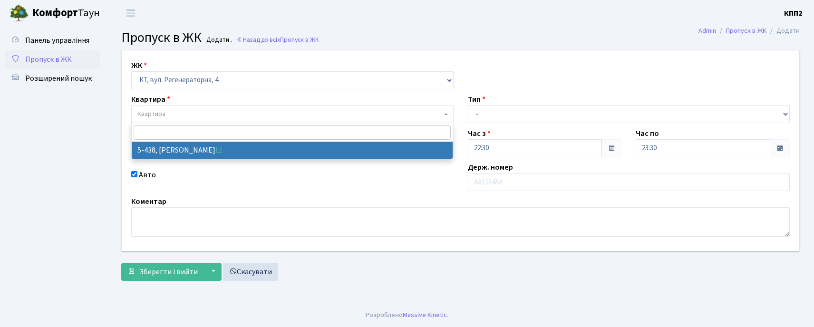
select select "2127"
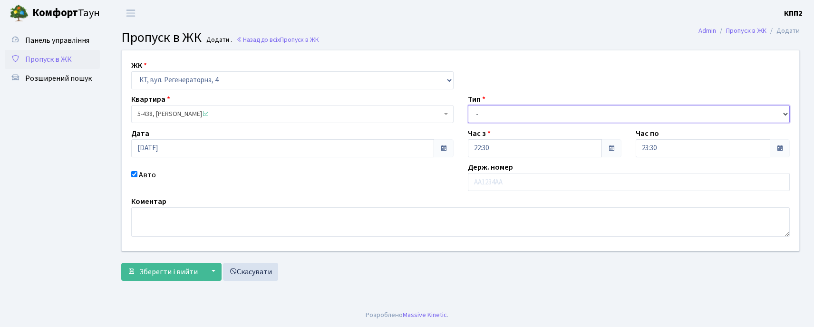
click at [486, 120] on select "- Доставка Таксі Гості Сервіс" at bounding box center [629, 114] width 322 height 18
click at [468, 105] on select "- Доставка Таксі Гості Сервіс" at bounding box center [629, 114] width 322 height 18
click at [505, 124] on div "ЖК - КТ, вул. Регенераторна, 4 КТ2, просп. Соборності, 17 КТ3, вул. Березнева, …" at bounding box center [461, 150] width 692 height 201
click at [505, 119] on select "- Доставка Таксі Гості Сервіс" at bounding box center [629, 114] width 322 height 18
select select "3"
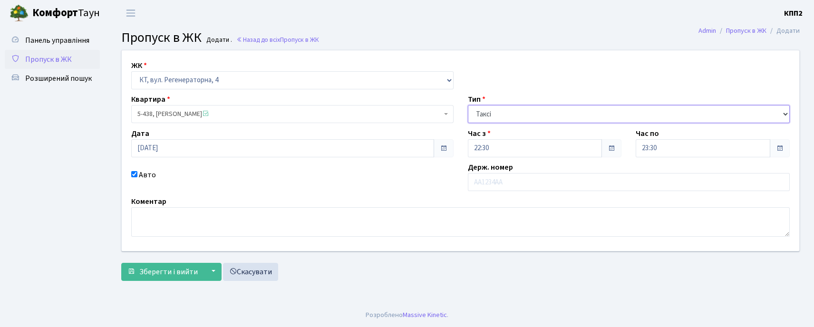
click at [468, 105] on select "- Доставка Таксі Гості Сервіс" at bounding box center [629, 114] width 322 height 18
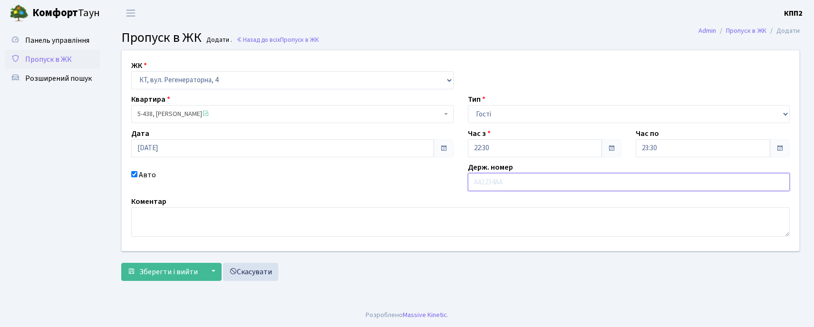
click at [485, 182] on input "text" at bounding box center [629, 182] width 322 height 18
type input "У"
type input "EIAV868"
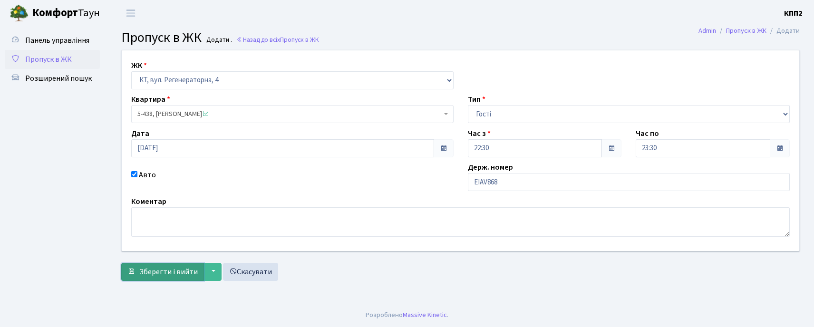
click at [128, 273] on span "submit" at bounding box center [131, 272] width 8 height 8
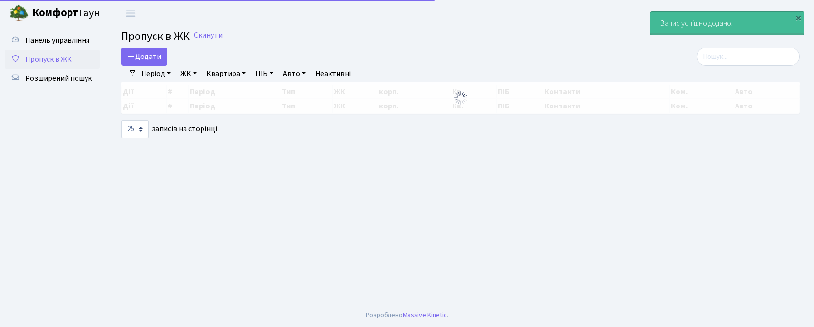
select select "25"
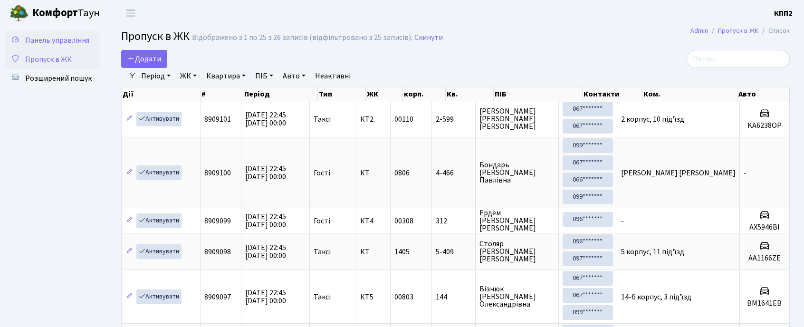
click at [89, 41] on link "Панель управління" at bounding box center [52, 40] width 95 height 19
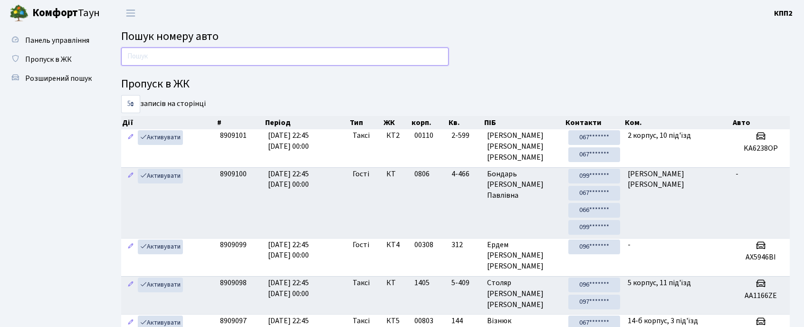
click at [137, 50] on input "text" at bounding box center [285, 57] width 328 height 18
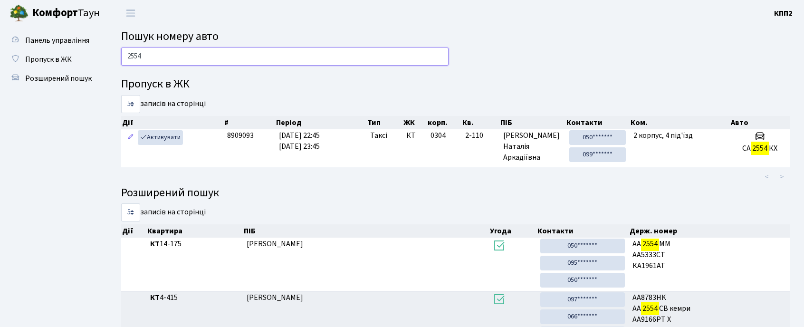
type input "2554"
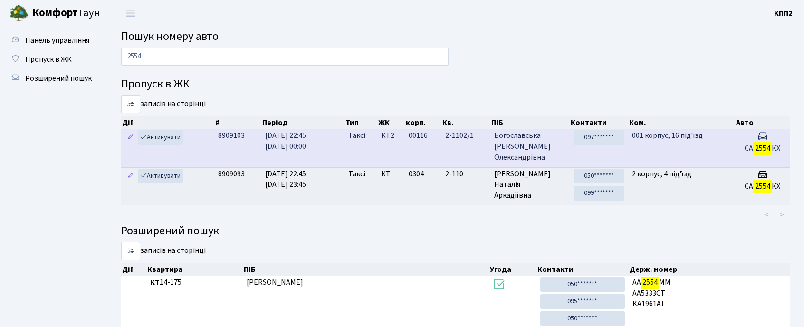
click at [714, 134] on td "001 корпус, 16 під'їзд" at bounding box center [681, 148] width 107 height 38
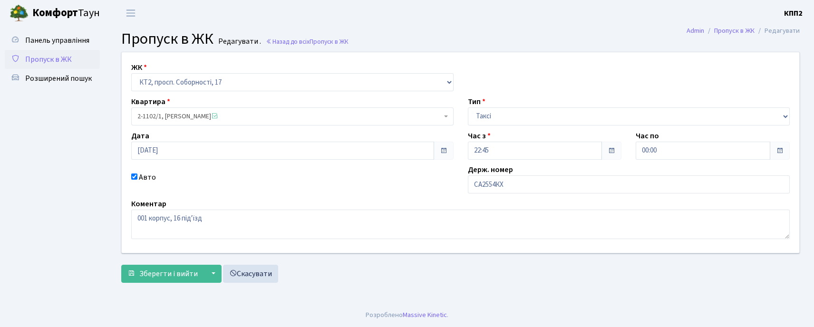
click at [567, 194] on div "ЖК - КТ, вул. Регенераторна, 4 КТ2, просп. Соборності, 17 КТ3, вул. Березнева, …" at bounding box center [461, 152] width 692 height 201
click at [554, 191] on input "СА2554КХ" at bounding box center [629, 184] width 322 height 18
type input "СА2554КY"
click at [175, 274] on span "Зберегти і вийти" at bounding box center [168, 274] width 58 height 10
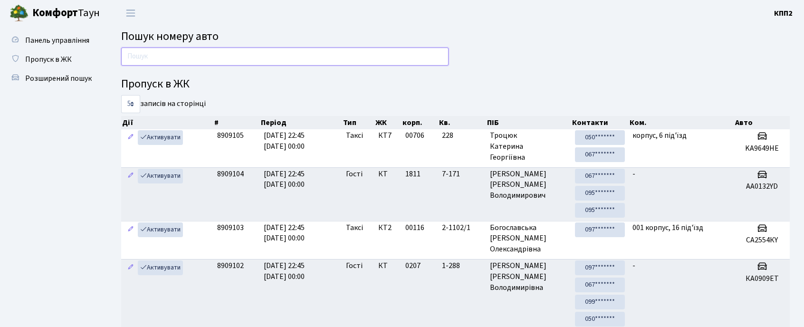
click at [257, 53] on input "text" at bounding box center [285, 57] width 328 height 18
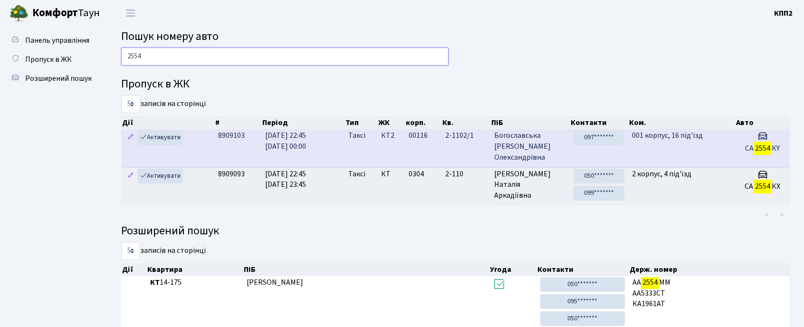
type input "2554"
click at [643, 137] on span "001 корпус, 16 під'їзд" at bounding box center [667, 135] width 71 height 10
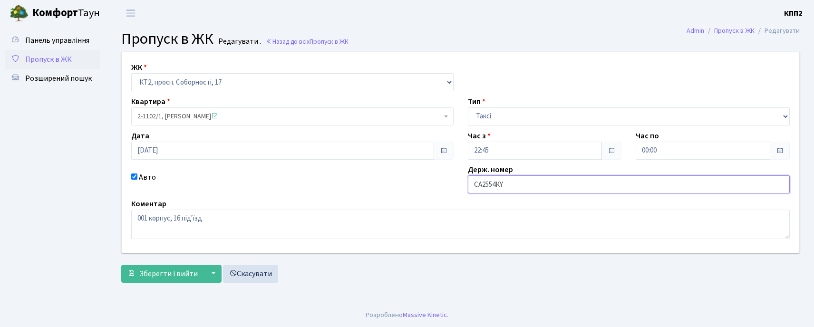
click at [516, 193] on input "СА2554КY" at bounding box center [629, 184] width 322 height 18
type input "СА2554КН"
click at [131, 273] on span "submit" at bounding box center [131, 274] width 8 height 8
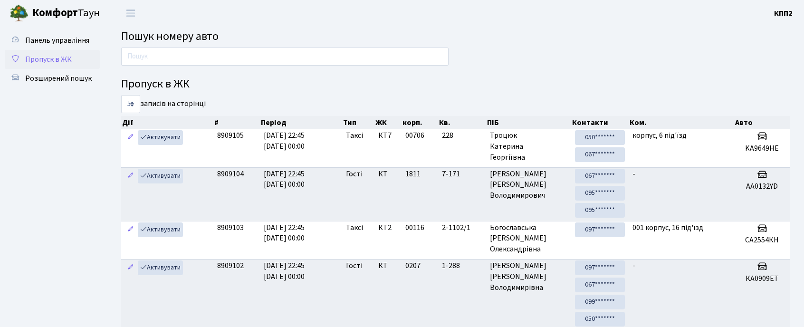
click at [93, 52] on link "Пропуск в ЖК" at bounding box center [52, 59] width 95 height 19
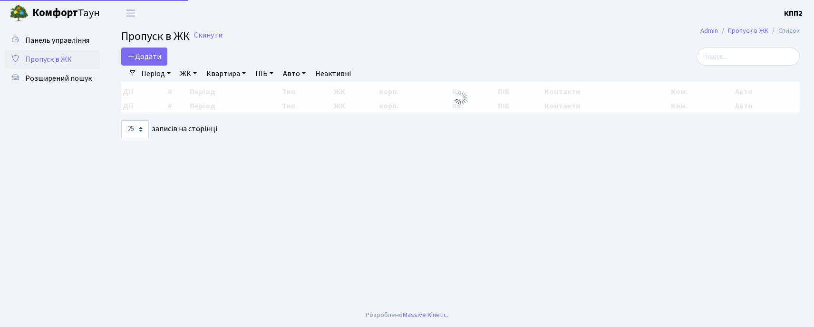
select select "25"
click at [137, 59] on span "Додати" at bounding box center [144, 56] width 34 height 10
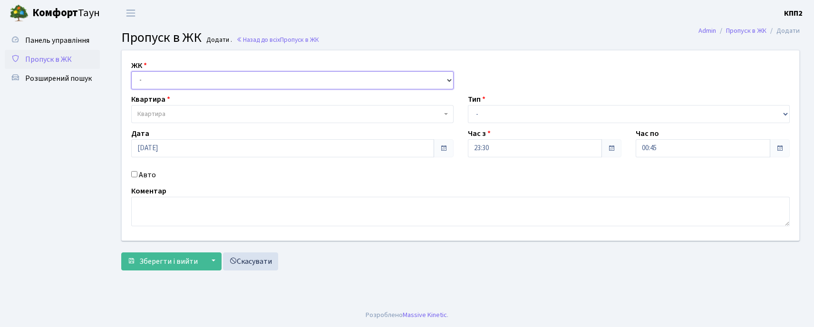
click at [182, 83] on select "- КТ, вул. Регенераторна, 4 КТ2, просп. [STREET_ADDRESS] [STREET_ADDRESS] [PERS…" at bounding box center [292, 80] width 322 height 18
